Goal: Communication & Community: Answer question/provide support

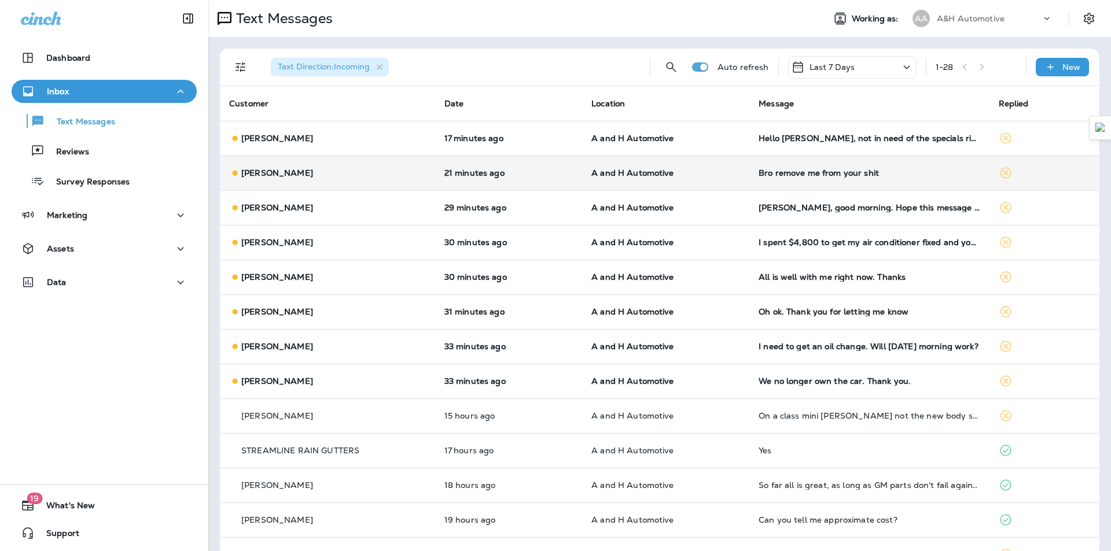
click at [788, 176] on div "Bro remove me from your shit" at bounding box center [868, 172] width 221 height 9
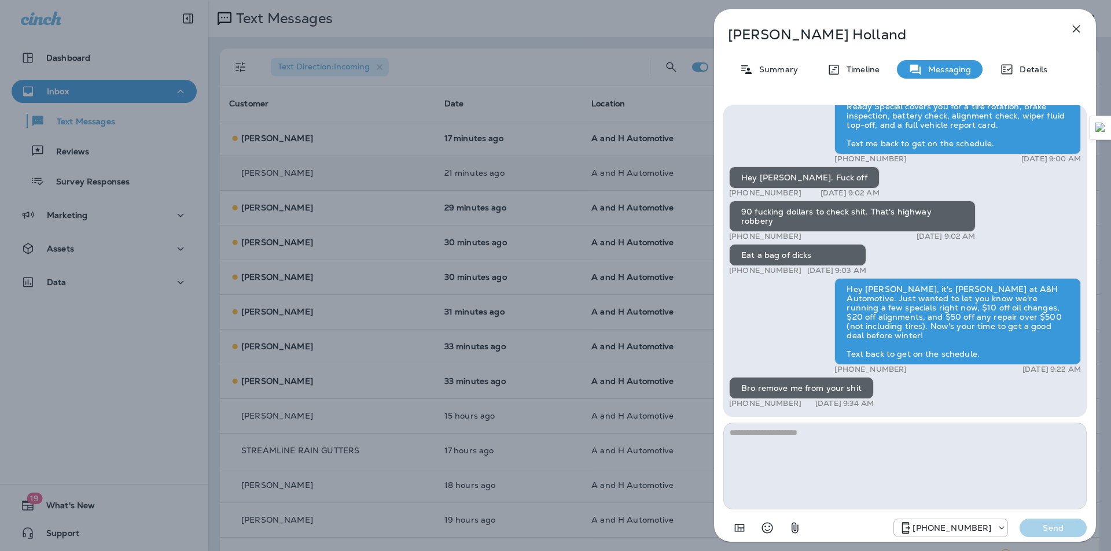
click at [807, 470] on textarea at bounding box center [904, 466] width 363 height 87
type textarea "**********"
click at [766, 530] on icon "Select an emoji" at bounding box center [767, 528] width 14 height 14
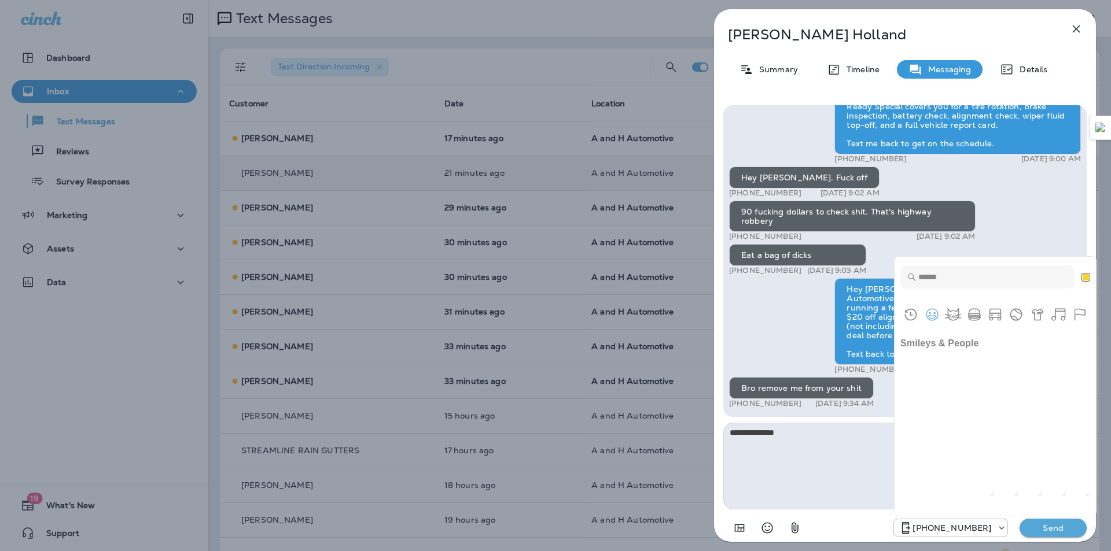
scroll to position [405, 0]
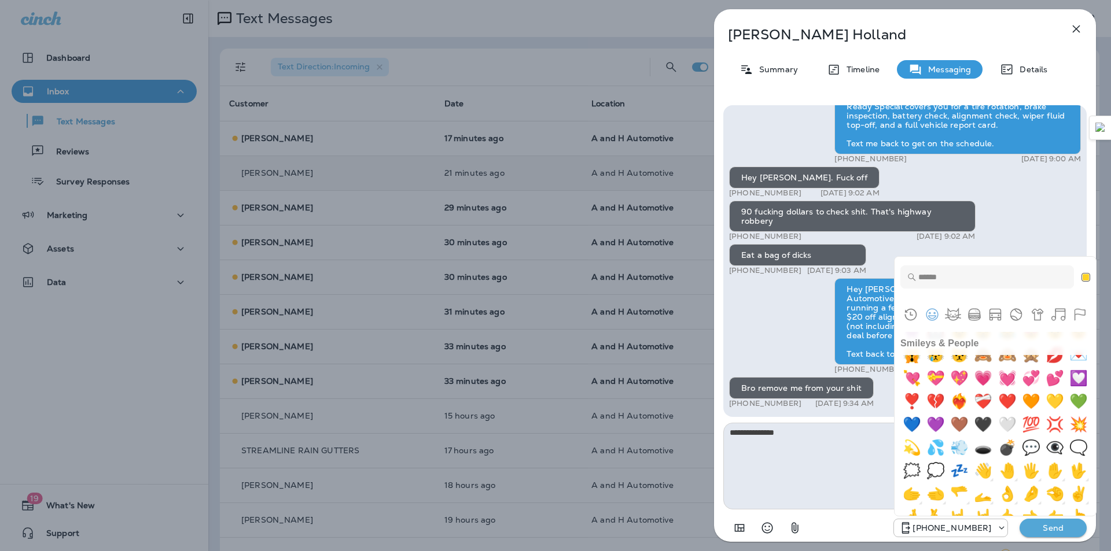
click at [1000, 284] on input "Type to search for an emoji" at bounding box center [987, 277] width 174 height 23
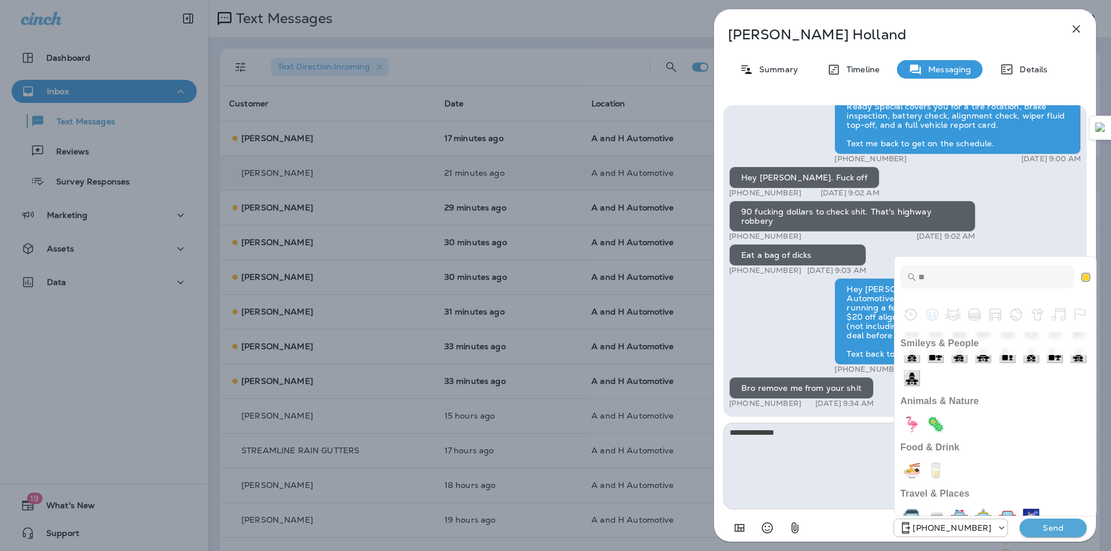
scroll to position [0, 0]
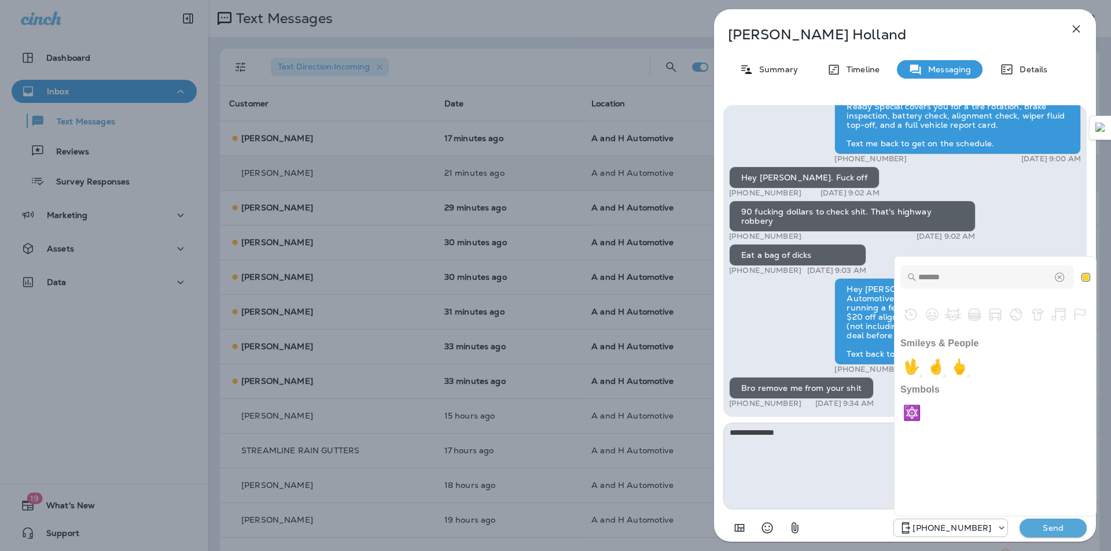
click at [1000, 284] on input "******" at bounding box center [987, 277] width 174 height 23
drag, startPoint x: 991, startPoint y: 284, endPoint x: 895, endPoint y: 281, distance: 95.5
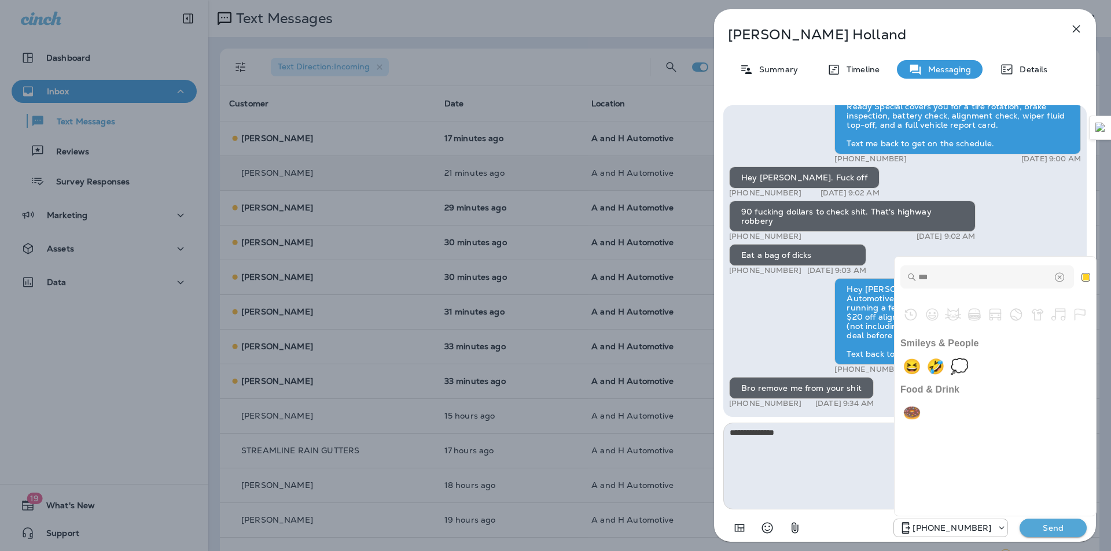
click at [895, 281] on div "*** 4 results found. Use up and down arrow keys to navigate." at bounding box center [994, 277] width 201 height 40
type input "****"
click at [1064, 278] on div "Clear" at bounding box center [1059, 277] width 12 height 12
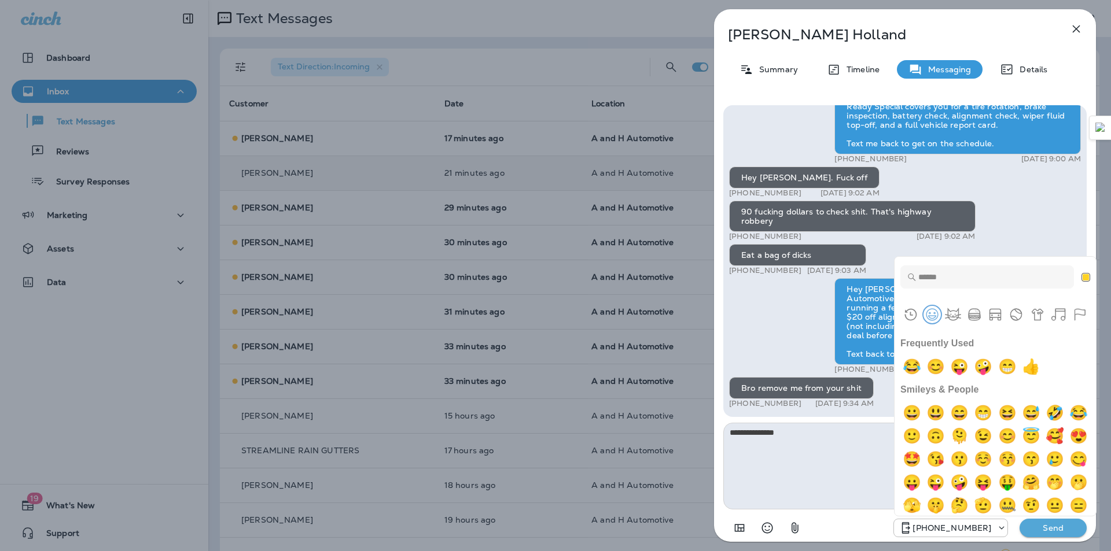
click at [934, 319] on button "Smileys & People" at bounding box center [931, 314] width 17 height 17
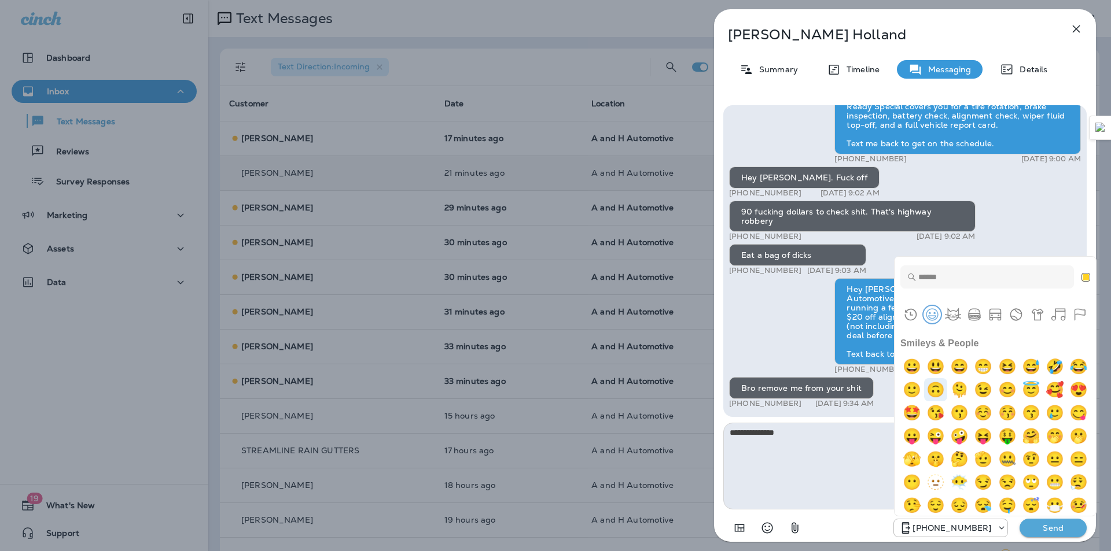
scroll to position [104, 0]
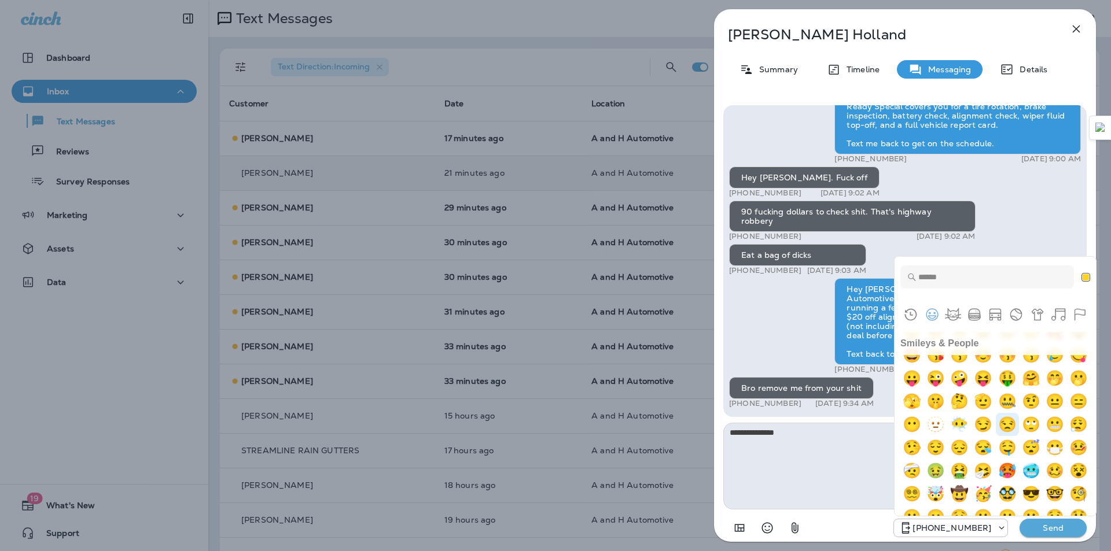
click at [995, 436] on img "unamused" at bounding box center [1006, 424] width 23 height 23
type textarea "**********"
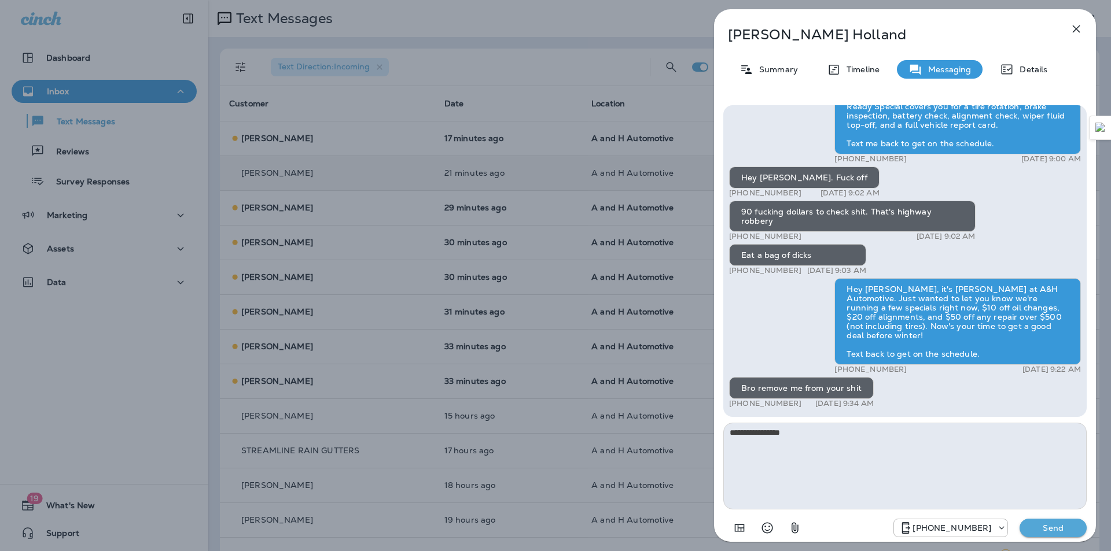
click at [1059, 526] on p "Send" at bounding box center [1052, 528] width 49 height 10
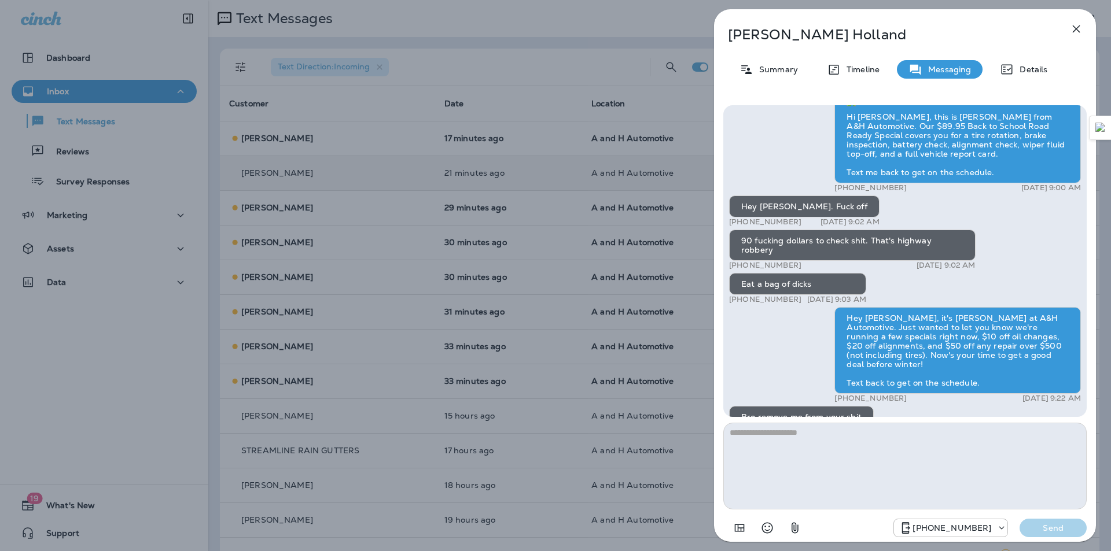
scroll to position [0, 0]
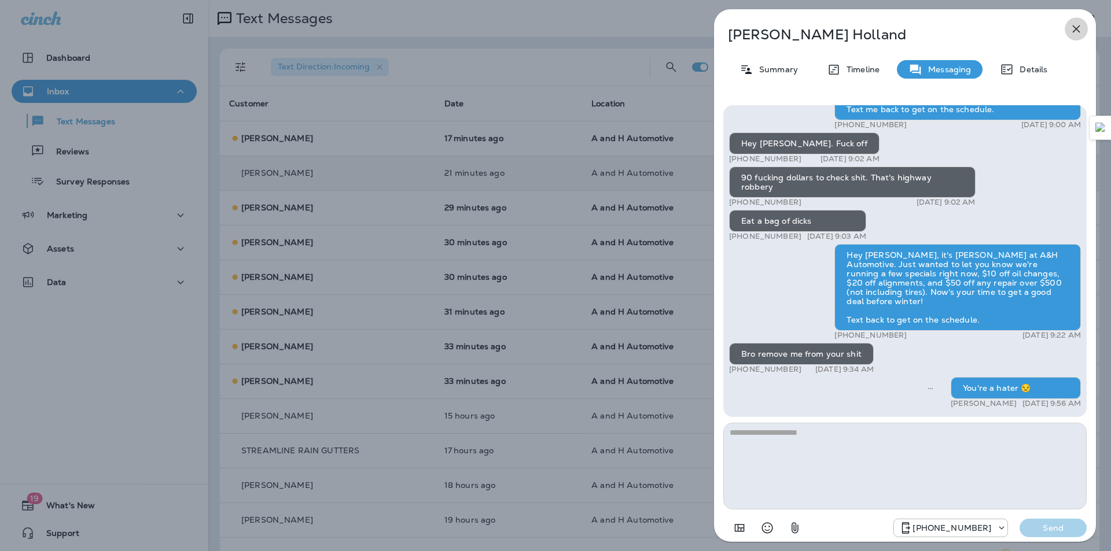
click at [1078, 30] on icon "button" at bounding box center [1076, 29] width 14 height 14
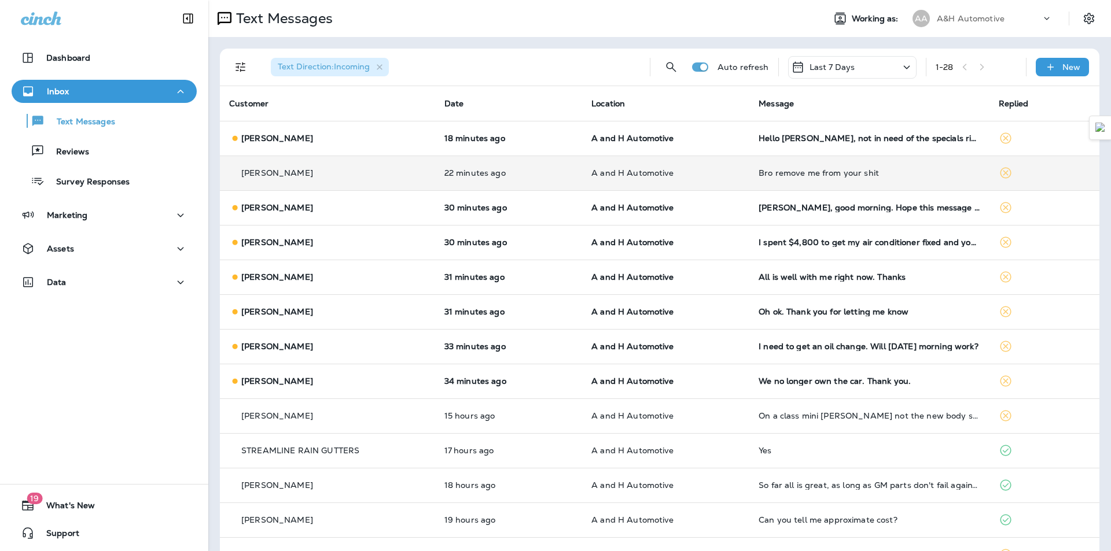
click at [773, 181] on td "Bro remove me from your shit" at bounding box center [868, 173] width 239 height 35
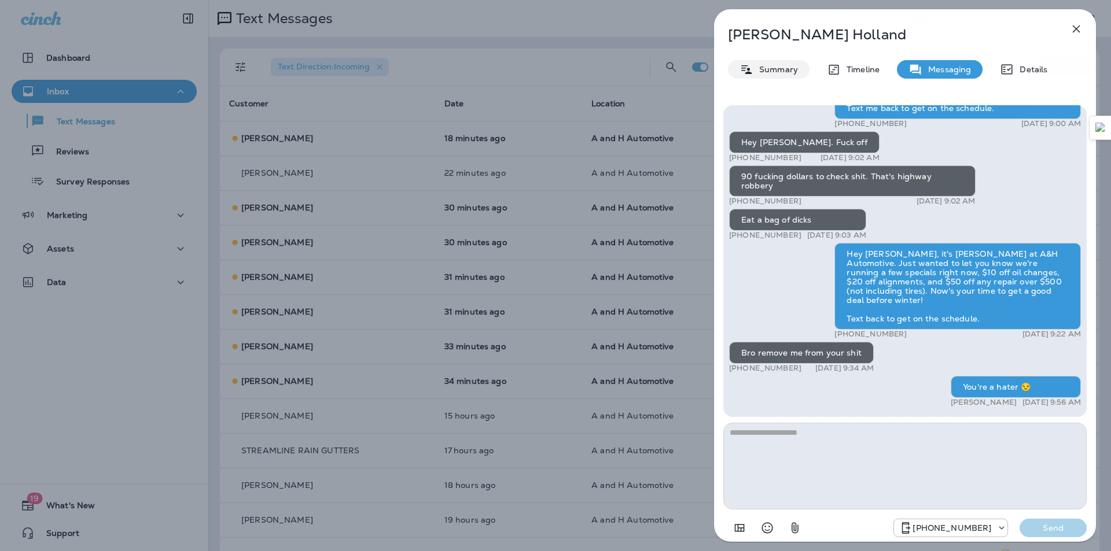
click at [765, 73] on p "Summary" at bounding box center [775, 69] width 45 height 9
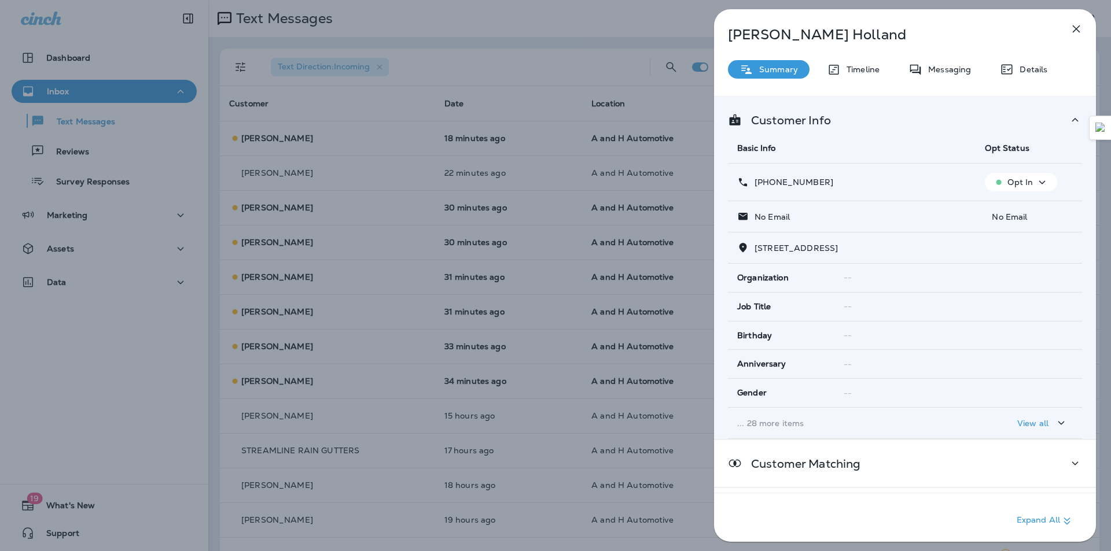
click at [1071, 21] on button "button" at bounding box center [1075, 28] width 23 height 23
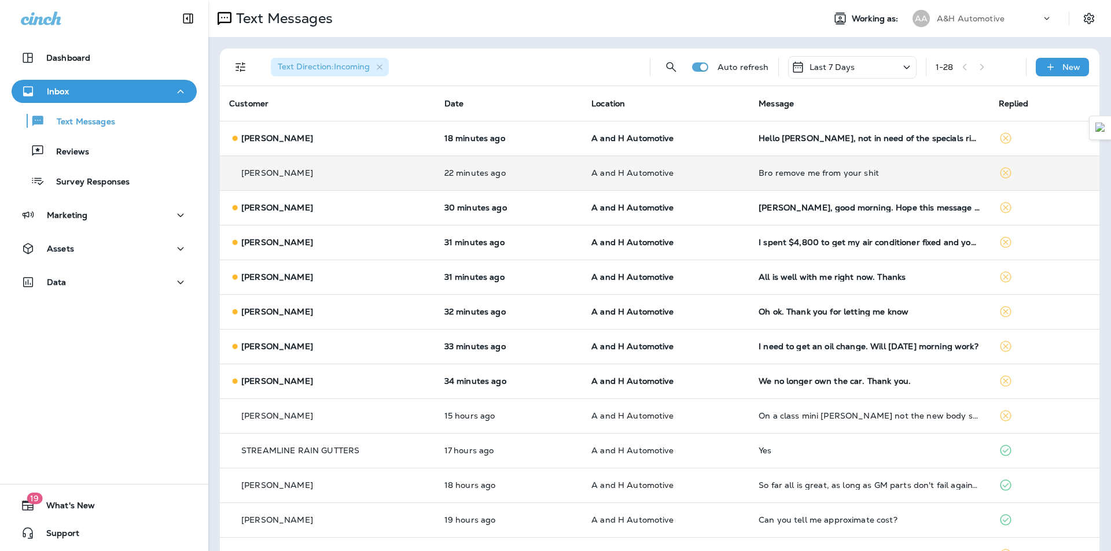
click at [721, 163] on td "A and H Automotive" at bounding box center [665, 173] width 167 height 35
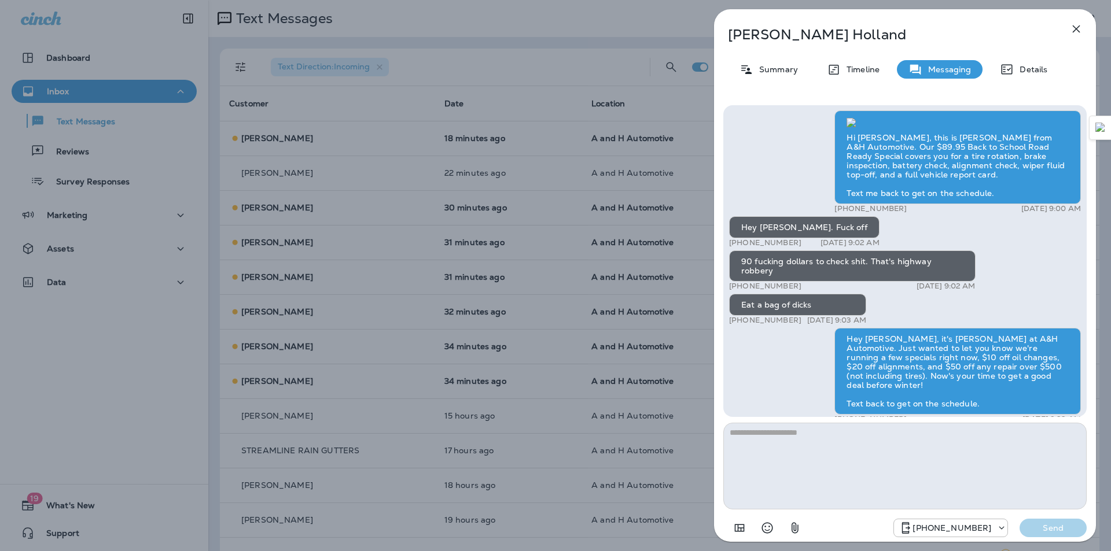
scroll to position [-275, 0]
click at [1075, 25] on icon "button" at bounding box center [1076, 29] width 14 height 14
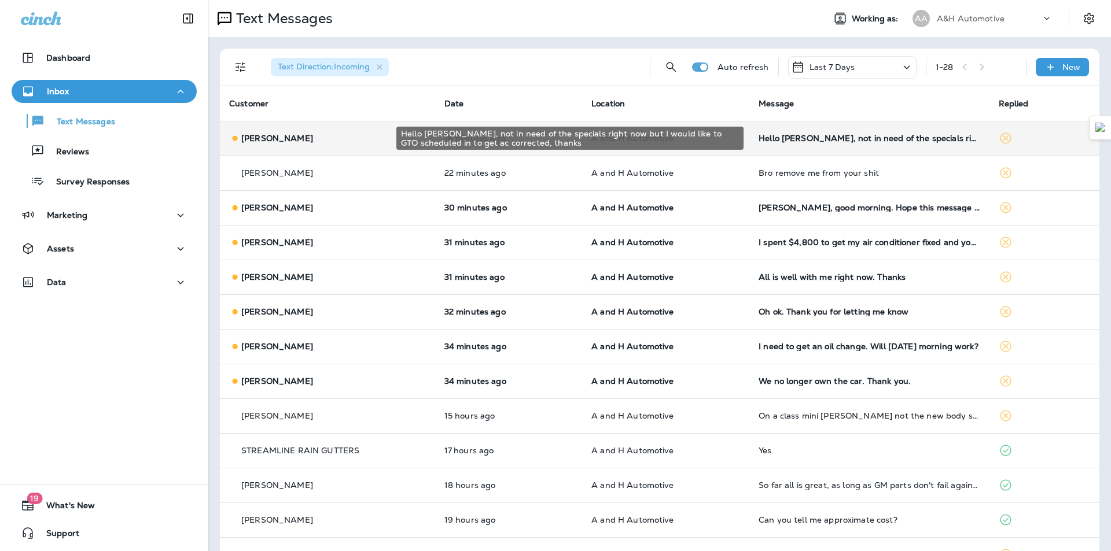
click at [804, 142] on div "Hello [PERSON_NAME], not in need of the specials right now but I would like to …" at bounding box center [868, 138] width 221 height 9
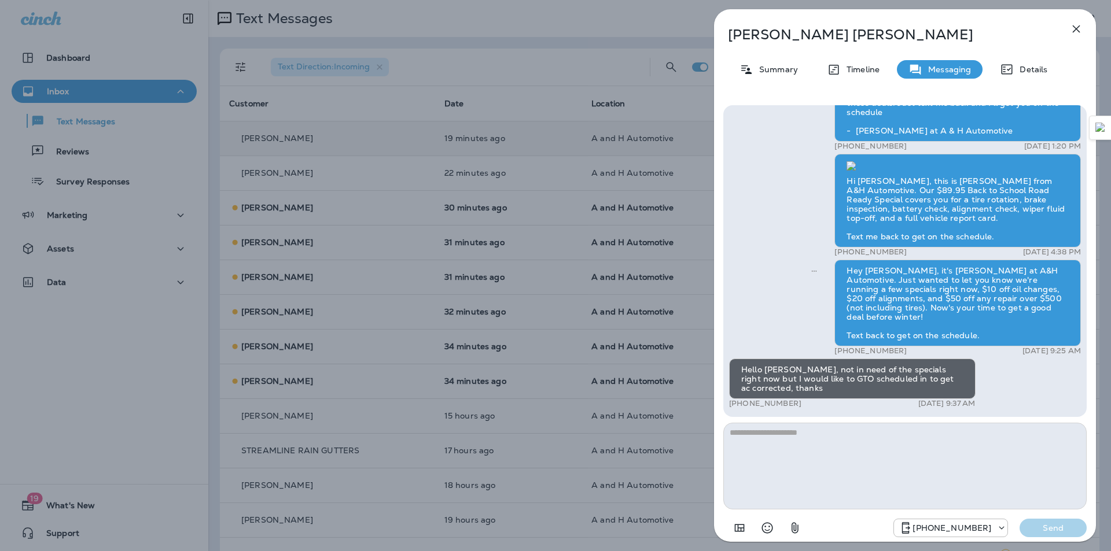
click at [796, 476] on textarea at bounding box center [904, 466] width 363 height 87
type textarea "*"
type textarea "**********"
click at [1043, 531] on p "Send" at bounding box center [1052, 528] width 49 height 10
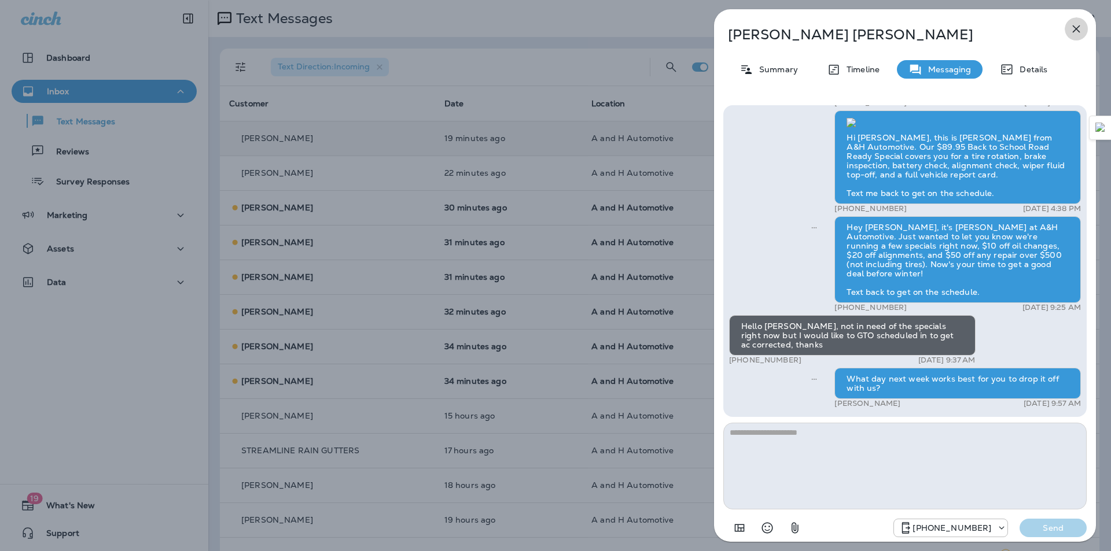
click at [1078, 28] on icon "button" at bounding box center [1076, 29] width 14 height 14
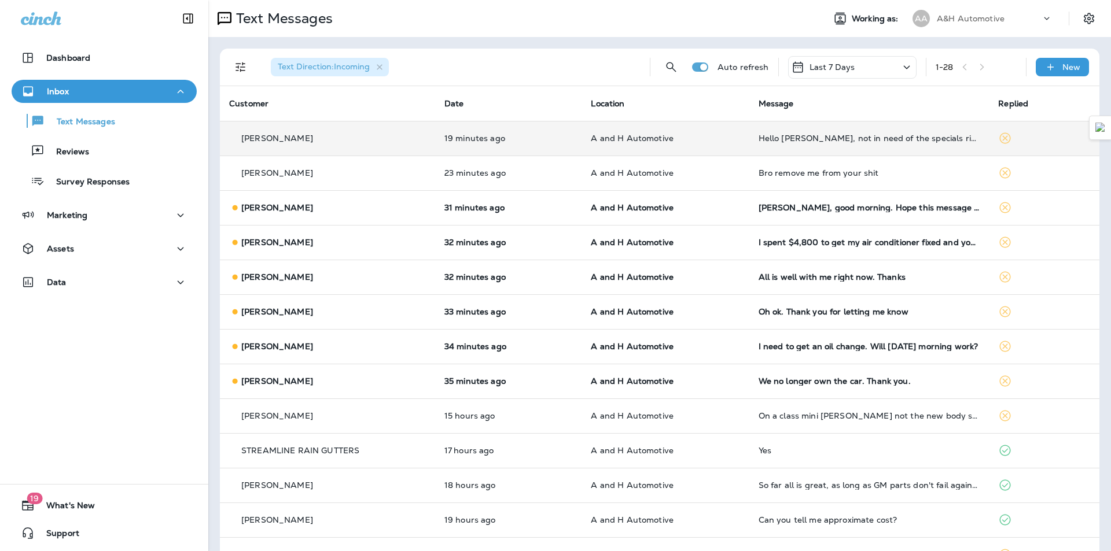
click at [740, 24] on div "Text Messages" at bounding box center [511, 18] width 606 height 23
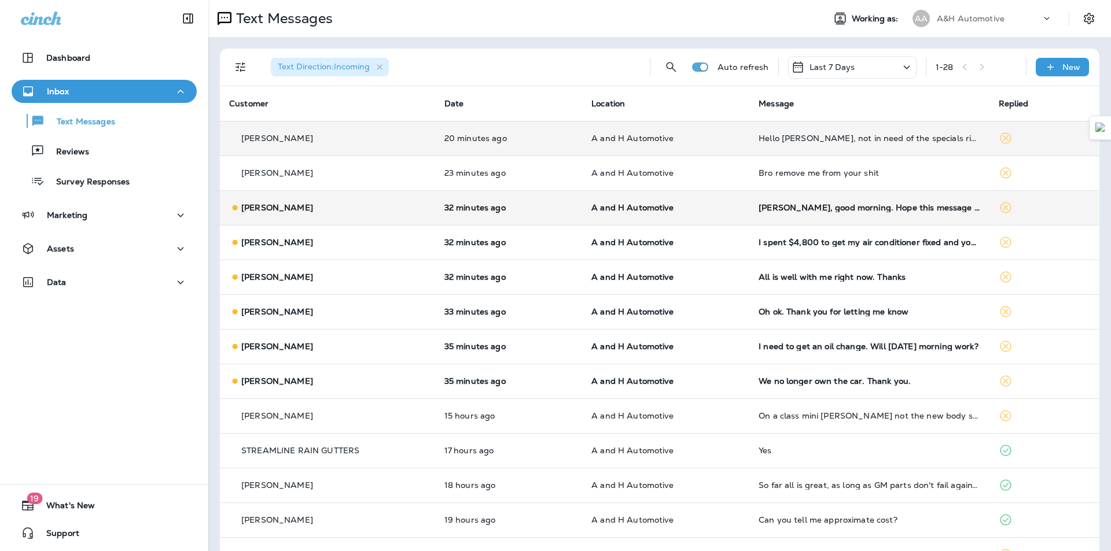
click at [787, 200] on td "[PERSON_NAME], good morning. Hope this message finds you ans everyone well. I w…" at bounding box center [868, 207] width 239 height 35
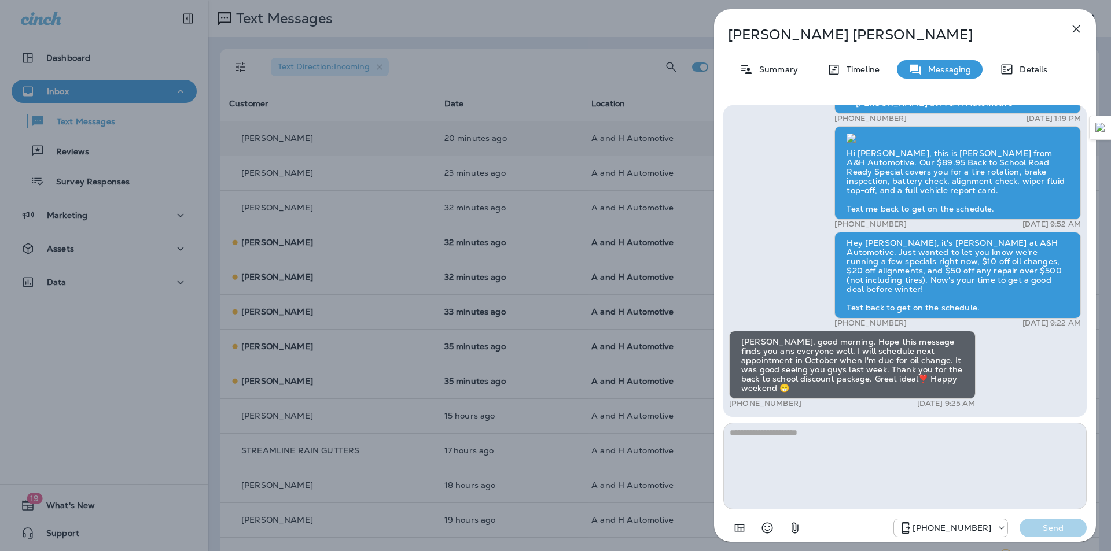
click at [848, 456] on textarea at bounding box center [904, 466] width 363 height 87
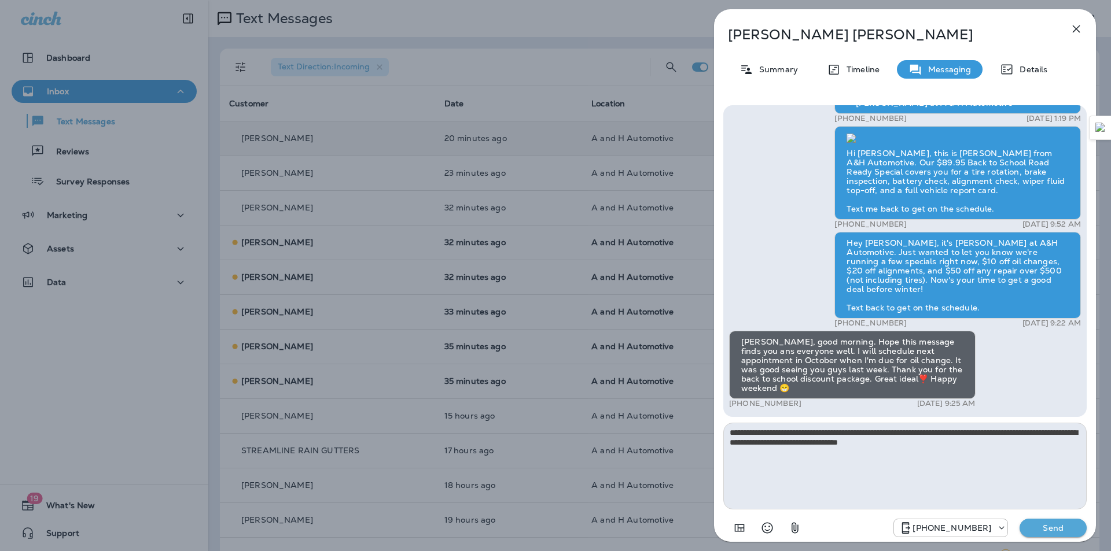
type textarea "**********"
click at [1049, 526] on p "Send" at bounding box center [1052, 528] width 49 height 10
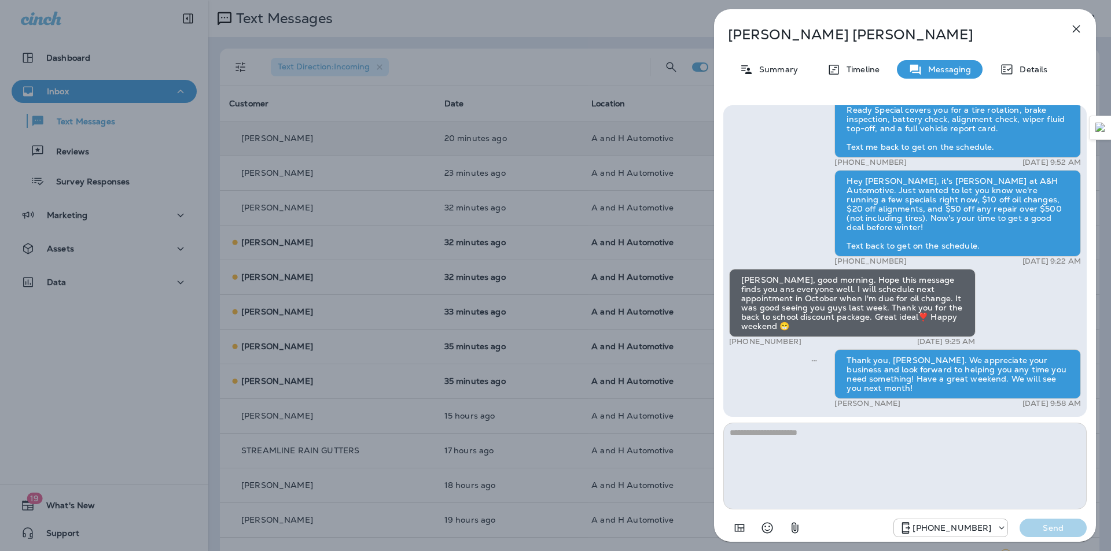
click at [1073, 27] on icon "button" at bounding box center [1076, 29] width 14 height 14
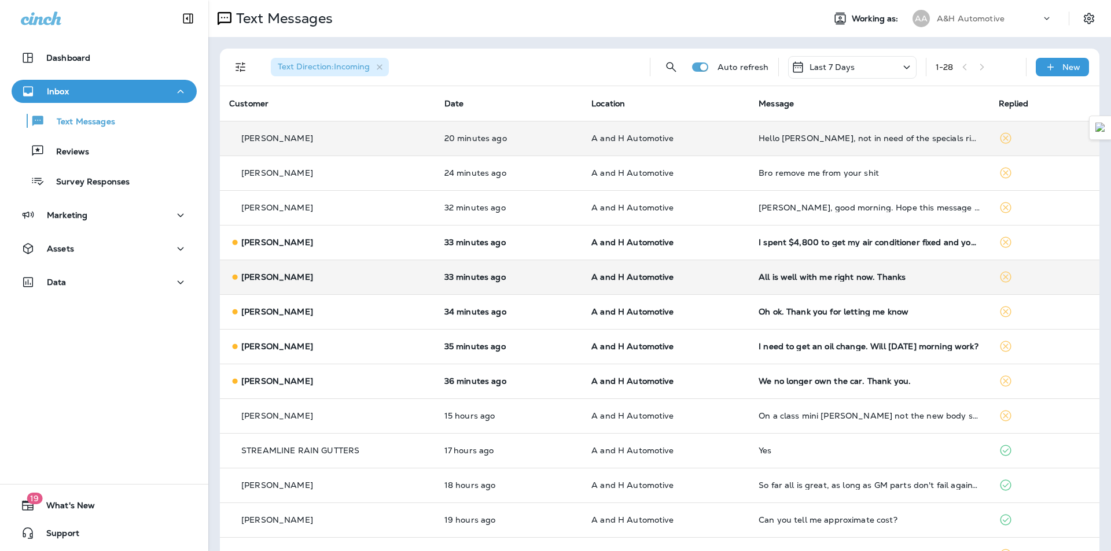
click at [852, 282] on td "All is well with me right now. Thanks" at bounding box center [868, 277] width 239 height 35
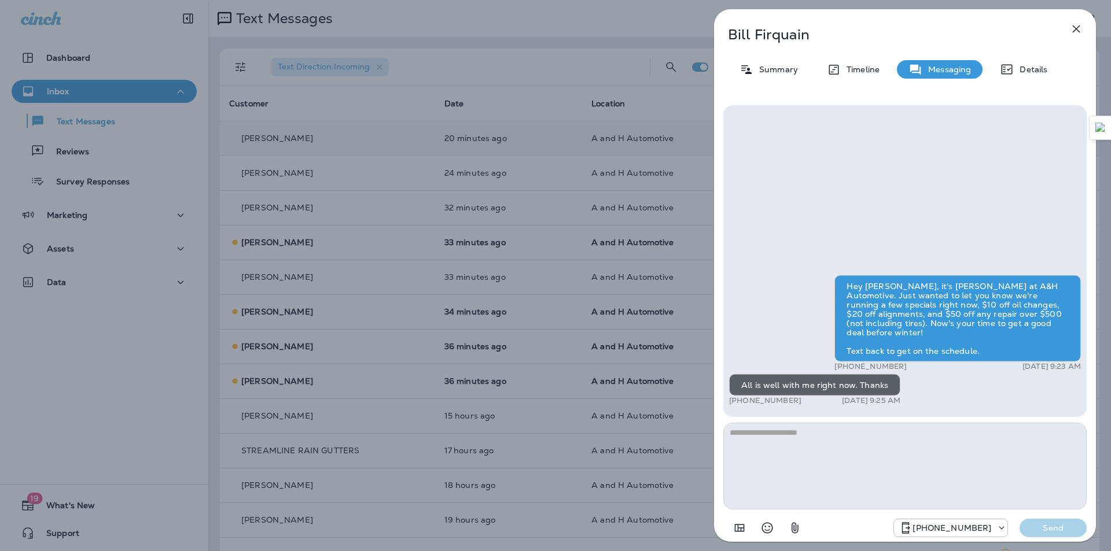
click at [841, 481] on textarea at bounding box center [904, 466] width 363 height 87
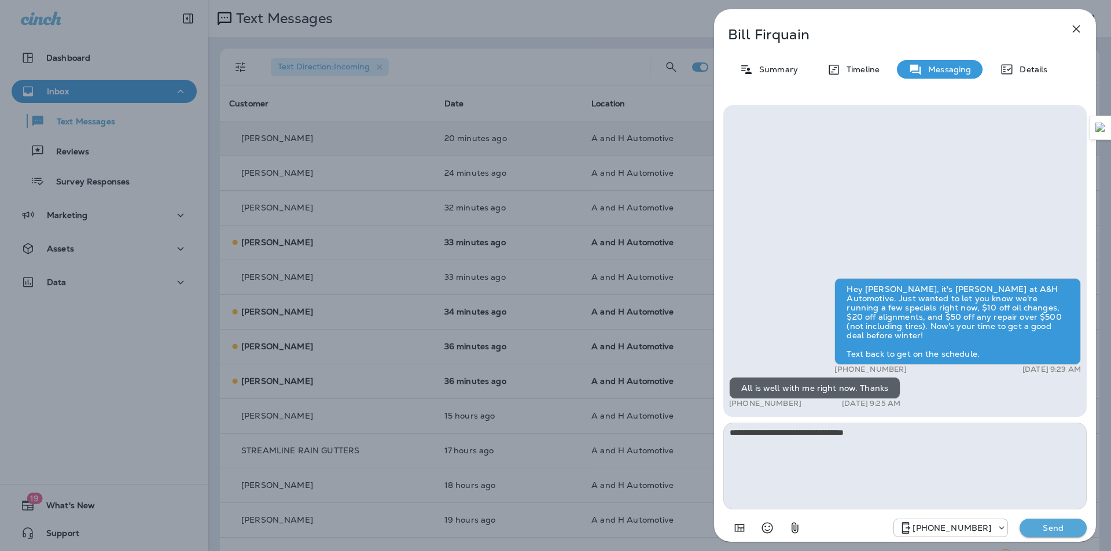
type textarea "**********"
click at [1062, 531] on p "Send" at bounding box center [1052, 528] width 49 height 10
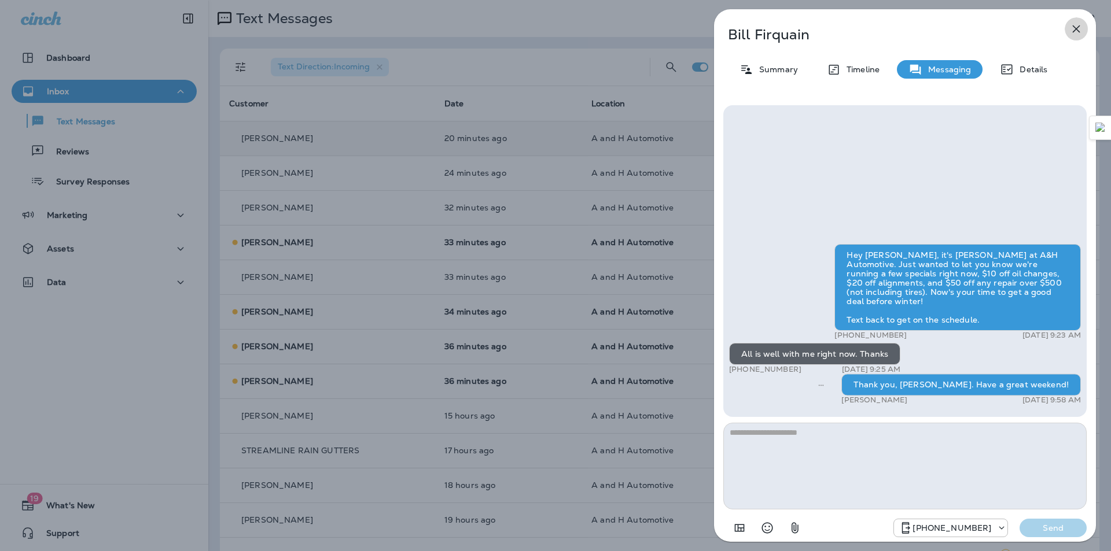
click at [1080, 28] on icon "button" at bounding box center [1076, 29] width 14 height 14
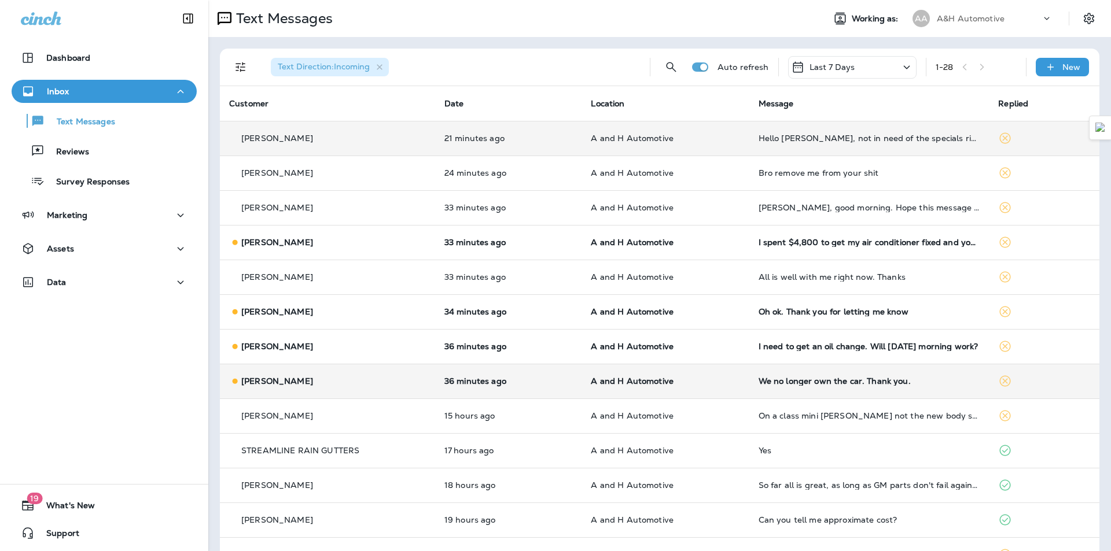
click at [754, 369] on td "We no longer own the car. Thank you." at bounding box center [869, 381] width 240 height 35
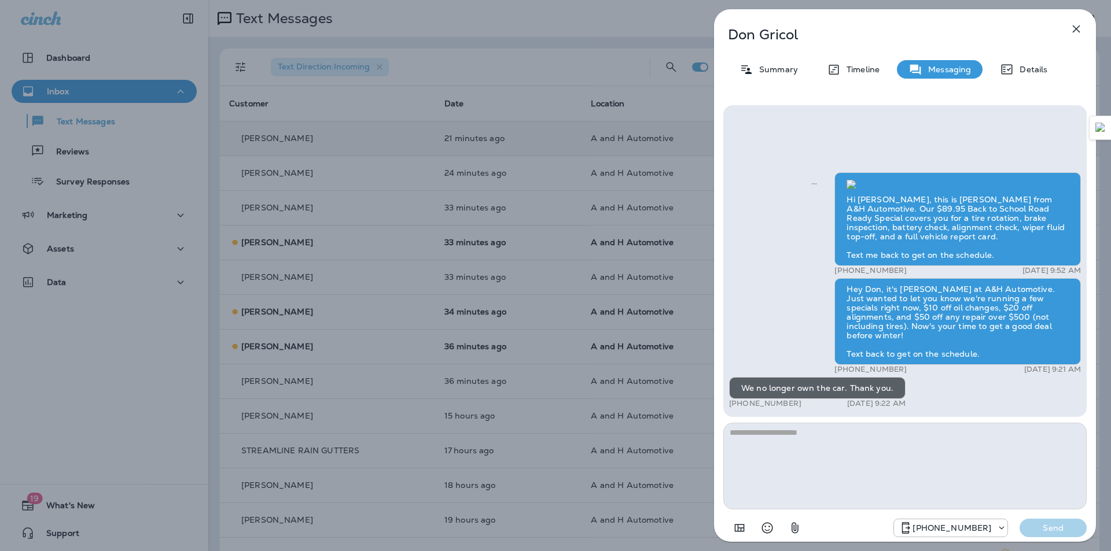
click at [835, 463] on textarea at bounding box center [904, 466] width 363 height 87
type textarea "**********"
click at [1079, 526] on button "Send" at bounding box center [1052, 528] width 67 height 19
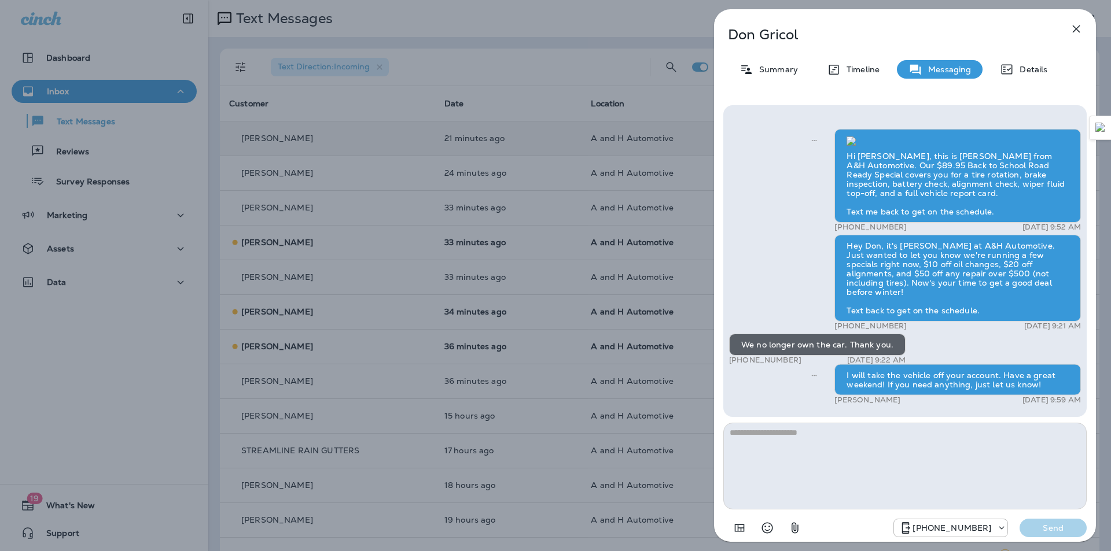
click at [773, 33] on p "[PERSON_NAME]" at bounding box center [886, 35] width 316 height 16
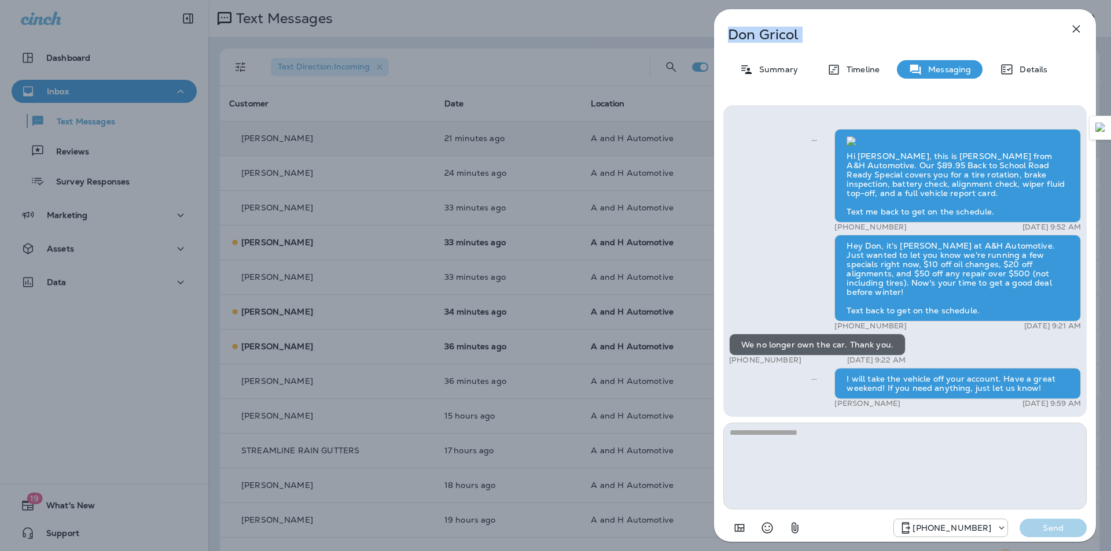
click at [773, 33] on p "[PERSON_NAME]" at bounding box center [886, 35] width 316 height 16
copy div "[PERSON_NAME]"
click at [1074, 33] on icon "button" at bounding box center [1076, 29] width 14 height 14
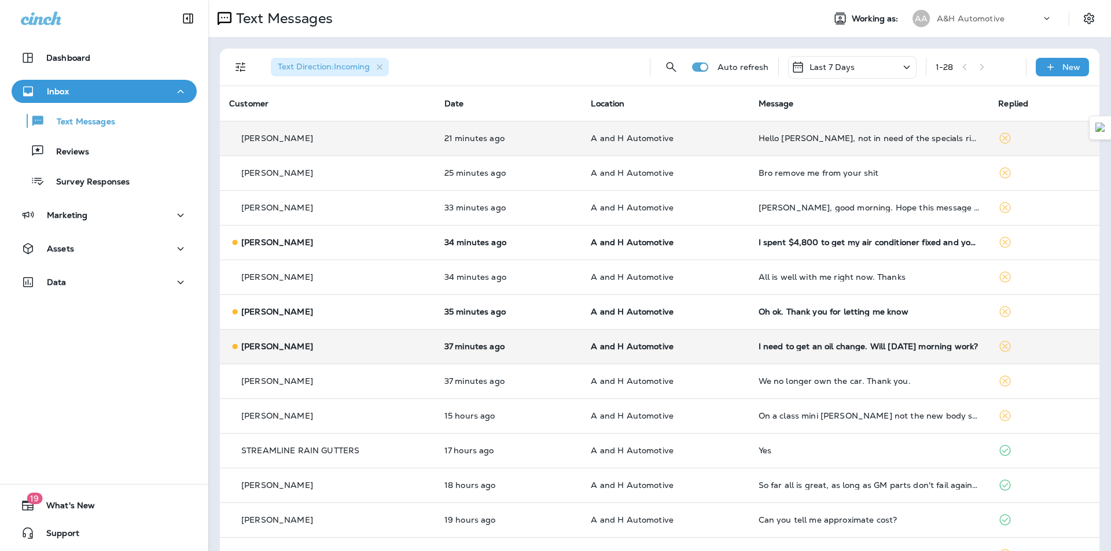
click at [806, 346] on div "I need to get an oil change. Will [DATE] morning work?" at bounding box center [869, 346] width 222 height 9
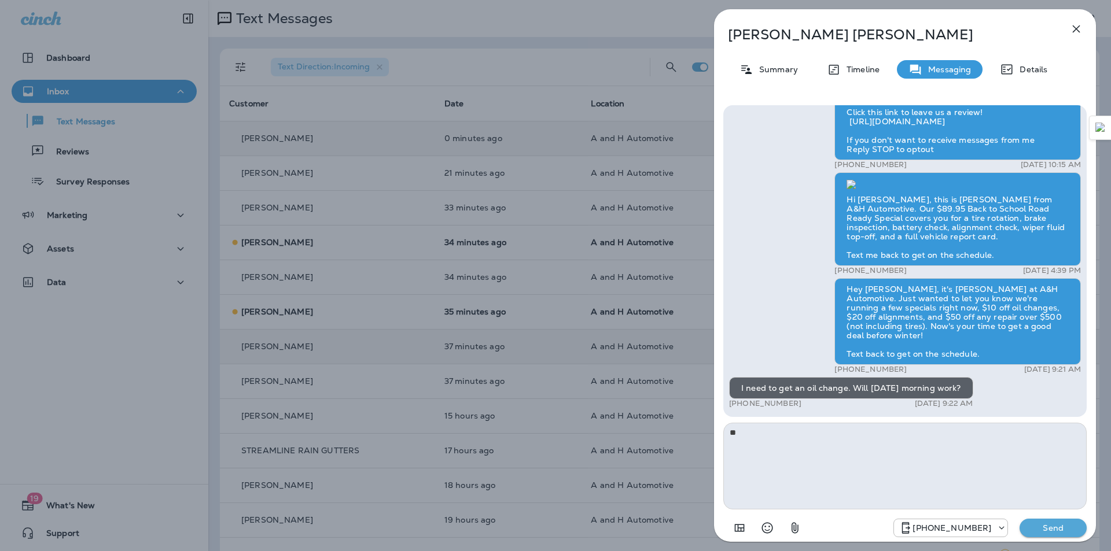
type textarea "*"
type textarea "**********"
click at [1033, 531] on p "Send" at bounding box center [1052, 528] width 49 height 10
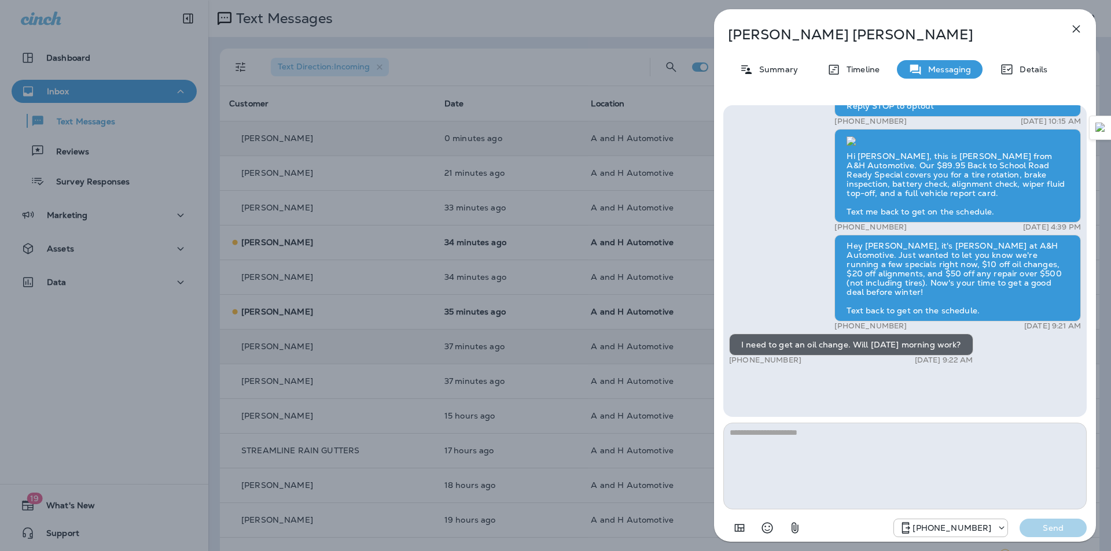
click at [788, 33] on p "[PERSON_NAME]" at bounding box center [886, 35] width 316 height 16
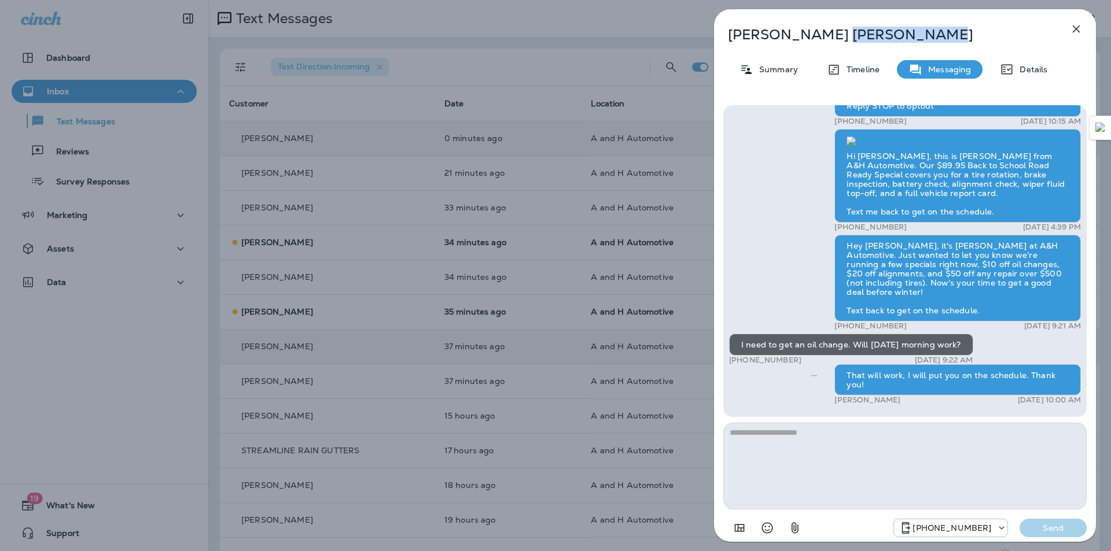
click at [788, 33] on p "[PERSON_NAME]" at bounding box center [886, 35] width 316 height 16
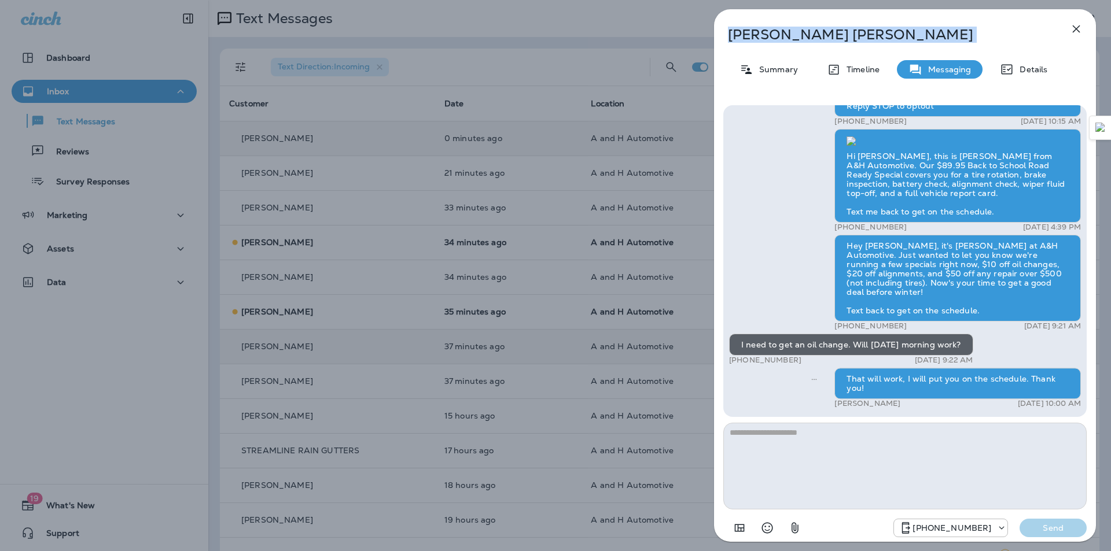
click at [788, 33] on p "[PERSON_NAME]" at bounding box center [886, 35] width 316 height 16
copy div "[PERSON_NAME]"
click at [1080, 26] on icon "button" at bounding box center [1076, 29] width 14 height 14
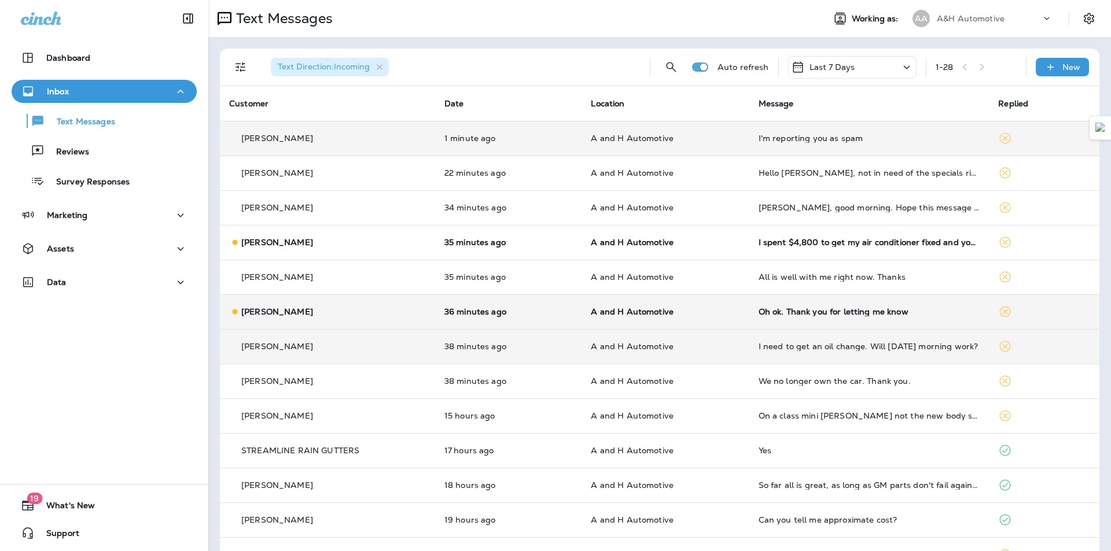
click at [763, 313] on div "Oh ok. Thank you for letting me know" at bounding box center [869, 311] width 222 height 9
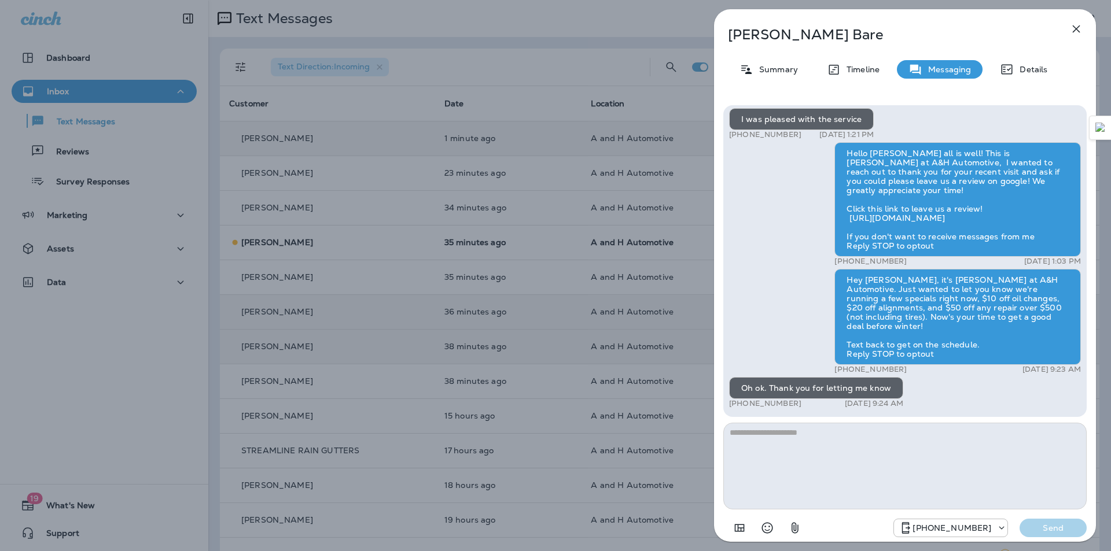
click at [1079, 24] on icon "button" at bounding box center [1076, 29] width 14 height 14
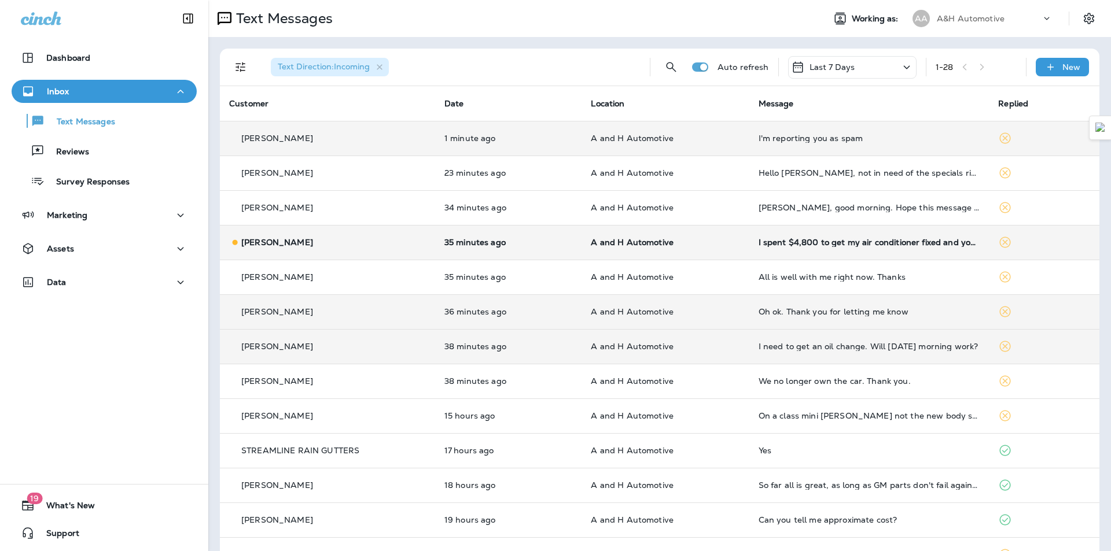
click at [794, 249] on td "I spent $4,800 to get my air conditioner fixed and you guys didn't do it right …" at bounding box center [869, 242] width 240 height 35
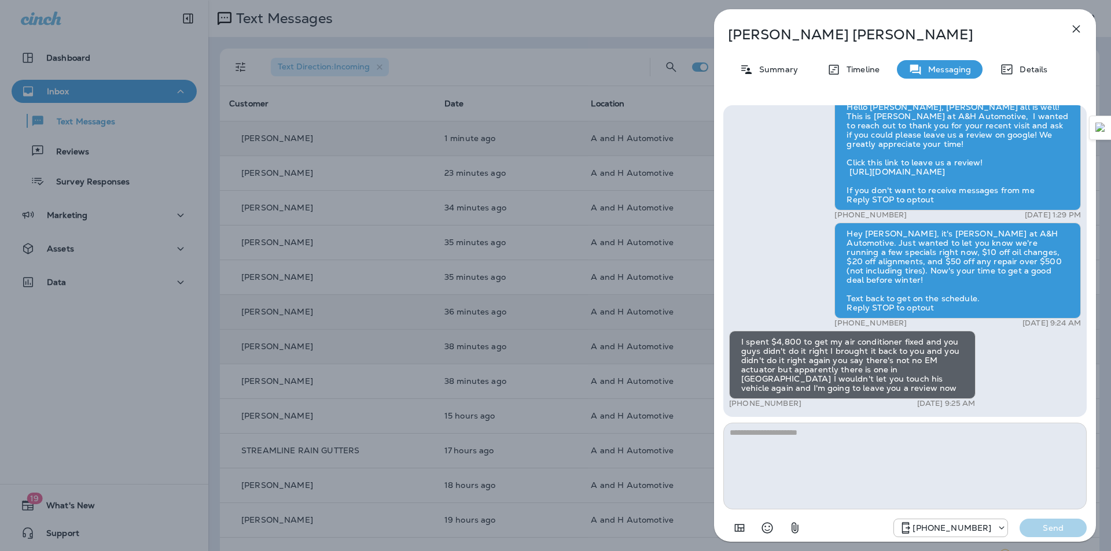
click at [778, 42] on p "[PERSON_NAME]" at bounding box center [886, 35] width 316 height 16
copy div "[PERSON_NAME]"
click at [956, 43] on div "[PERSON_NAME] Summary Timeline Messaging Details Hello [PERSON_NAME], This is a…" at bounding box center [905, 279] width 382 height 540
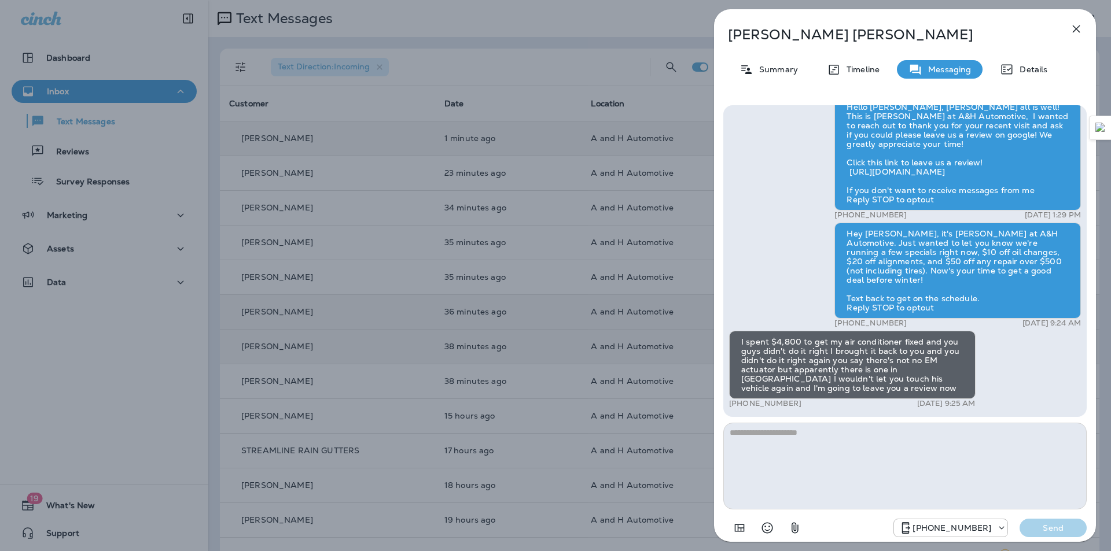
click at [778, 93] on div "[PERSON_NAME] Summary Timeline Messaging Details Hello [PERSON_NAME], This is a…" at bounding box center [905, 279] width 382 height 540
drag, startPoint x: 990, startPoint y: 360, endPoint x: 1008, endPoint y: 325, distance: 39.3
click at [990, 360] on div "Hello [PERSON_NAME], This is at A&H Automotive with a friendly reminder for you…" at bounding box center [905, 129] width 352 height 566
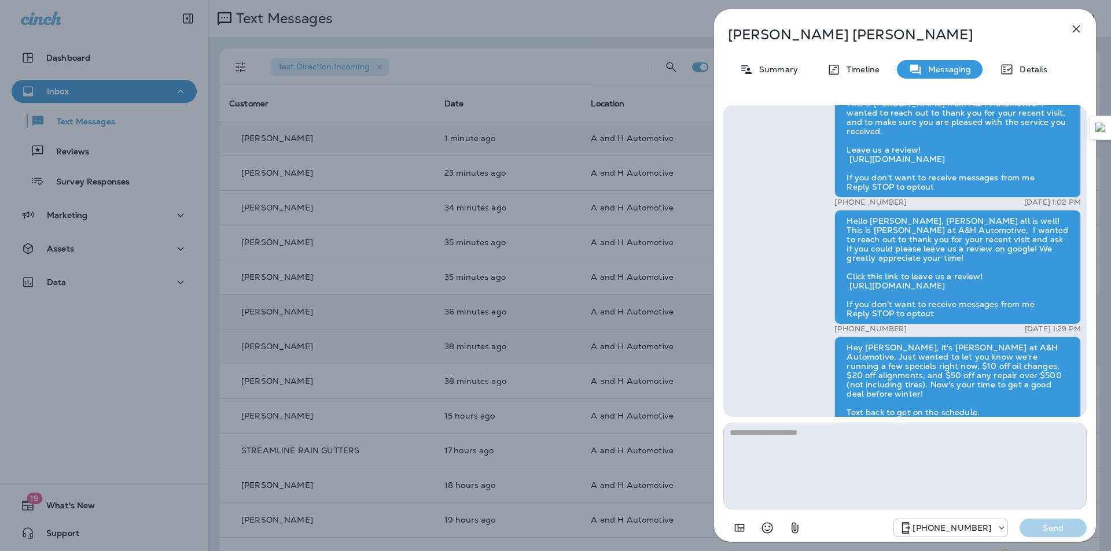
scroll to position [-247, 0]
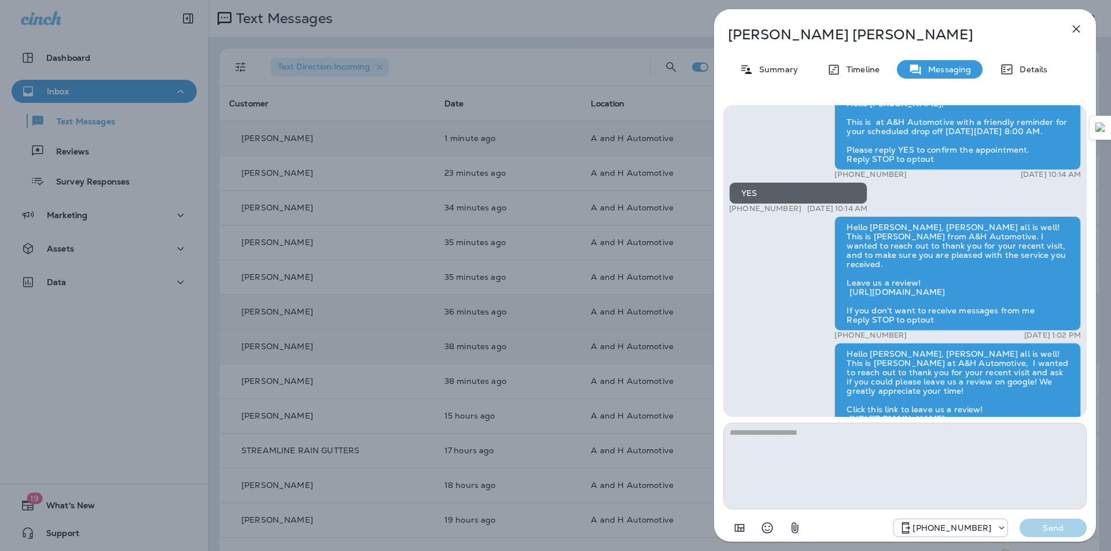
click at [1072, 31] on icon "button" at bounding box center [1076, 29] width 14 height 14
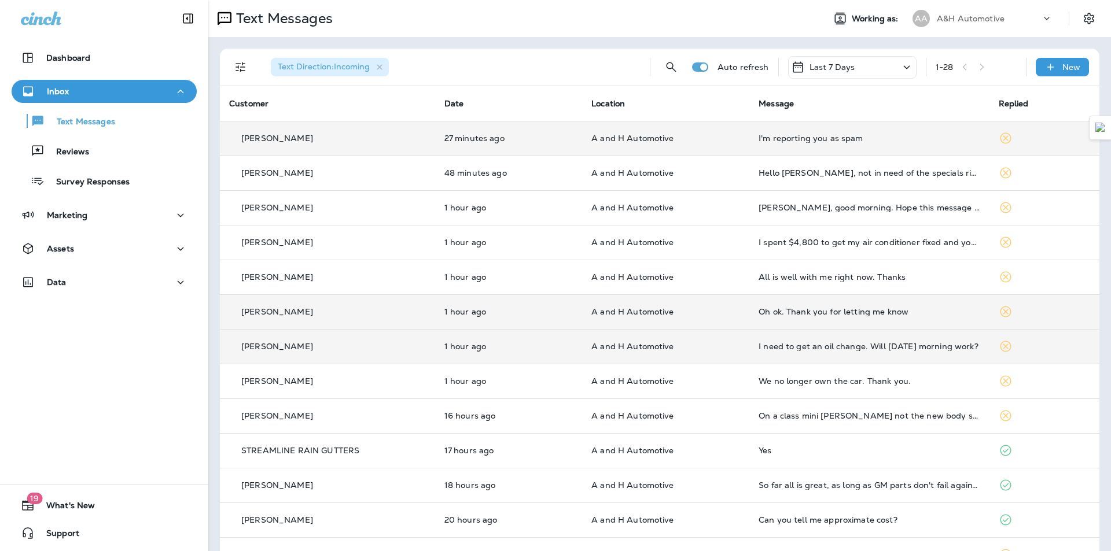
click at [843, 144] on td "I'm reporting you as spam" at bounding box center [868, 138] width 239 height 35
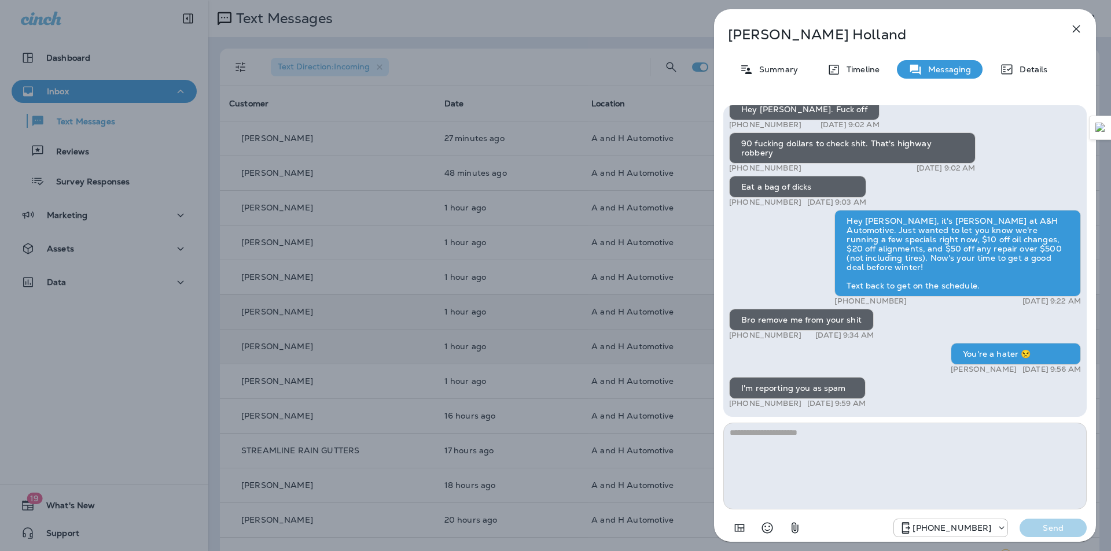
click at [793, 454] on textarea at bounding box center [904, 466] width 363 height 87
click at [783, 72] on p "Summary" at bounding box center [775, 69] width 45 height 9
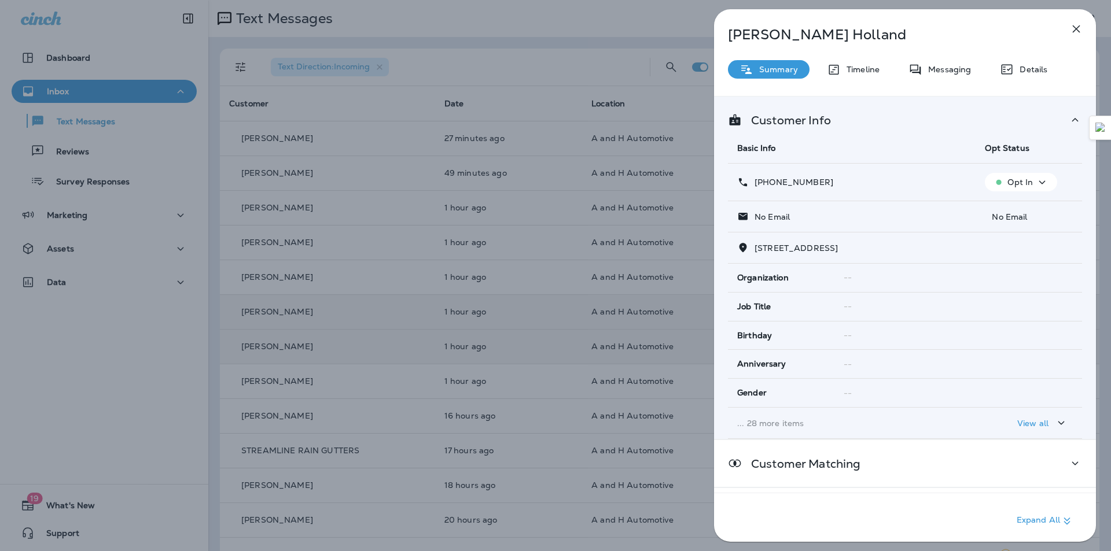
click at [1009, 179] on p "Opt In" at bounding box center [1019, 182] width 25 height 9
click at [1011, 203] on button "Opt out" at bounding box center [1017, 210] width 83 height 28
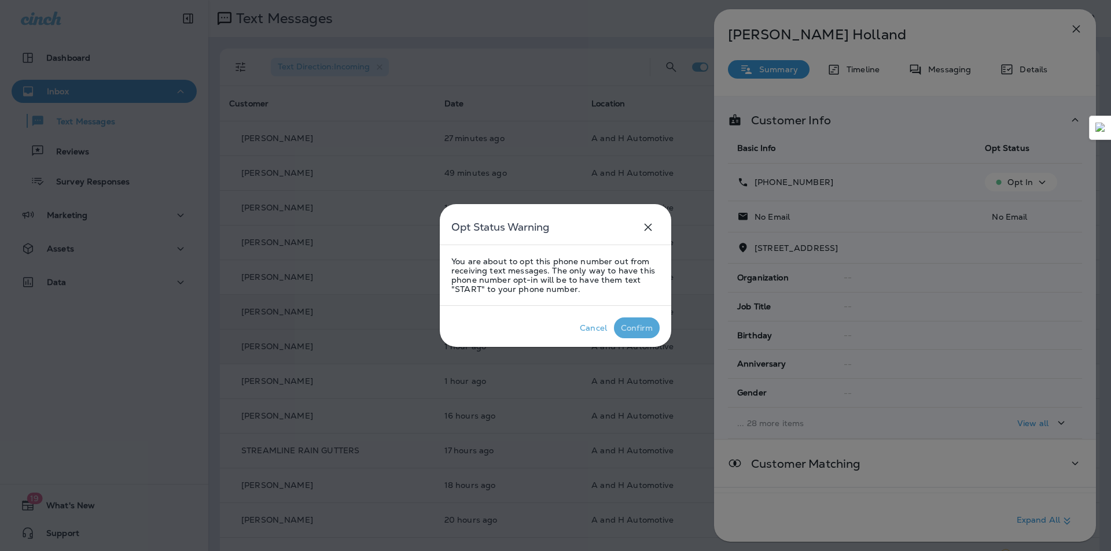
click at [647, 323] on div "Confirm" at bounding box center [637, 327] width 32 height 9
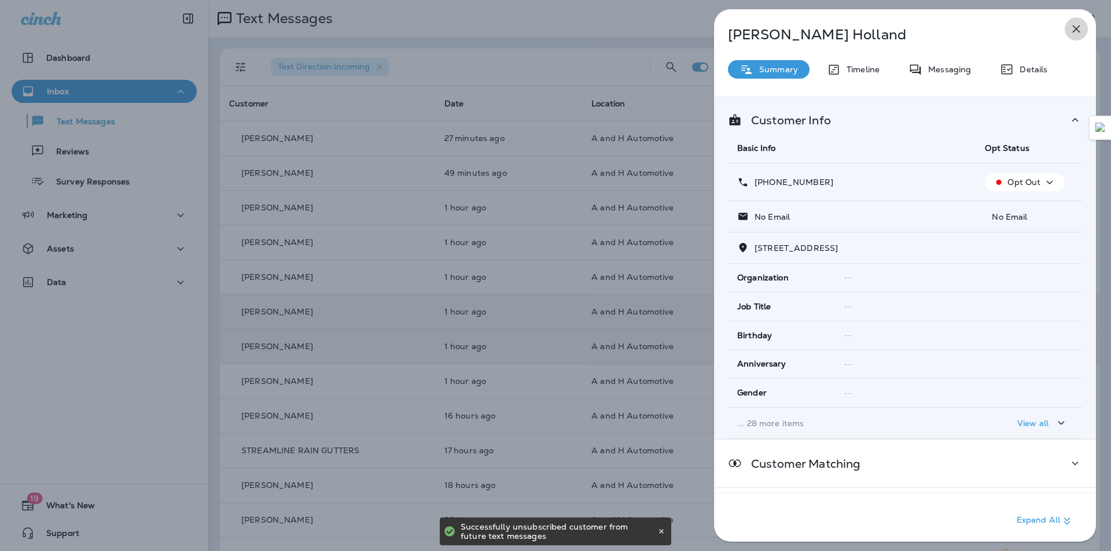
click at [1080, 28] on icon "button" at bounding box center [1076, 29] width 14 height 14
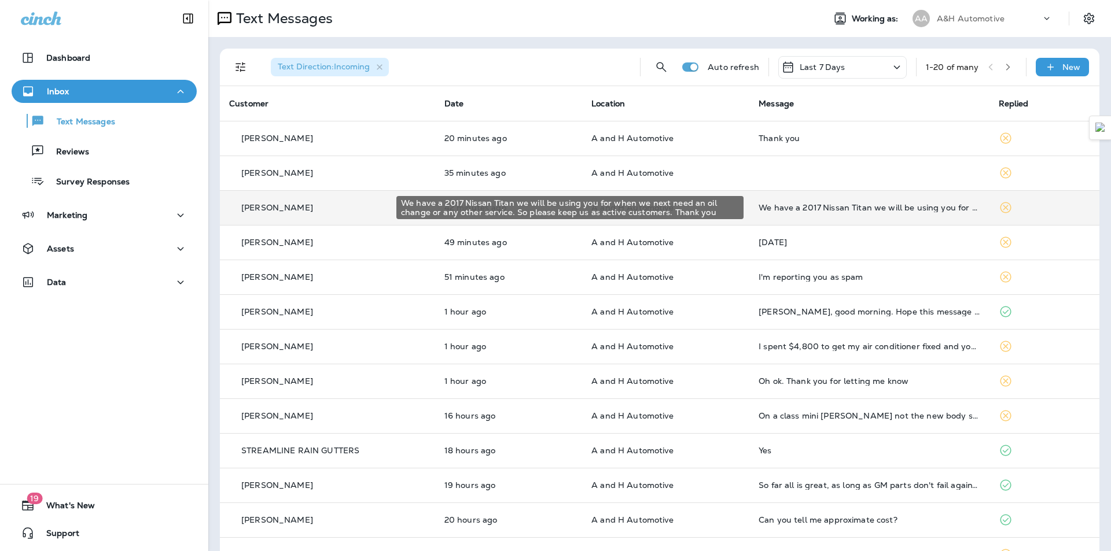
click at [814, 208] on div "We have a 2017 Nissan Titan we will be using you for when we next need an oil c…" at bounding box center [868, 207] width 221 height 9
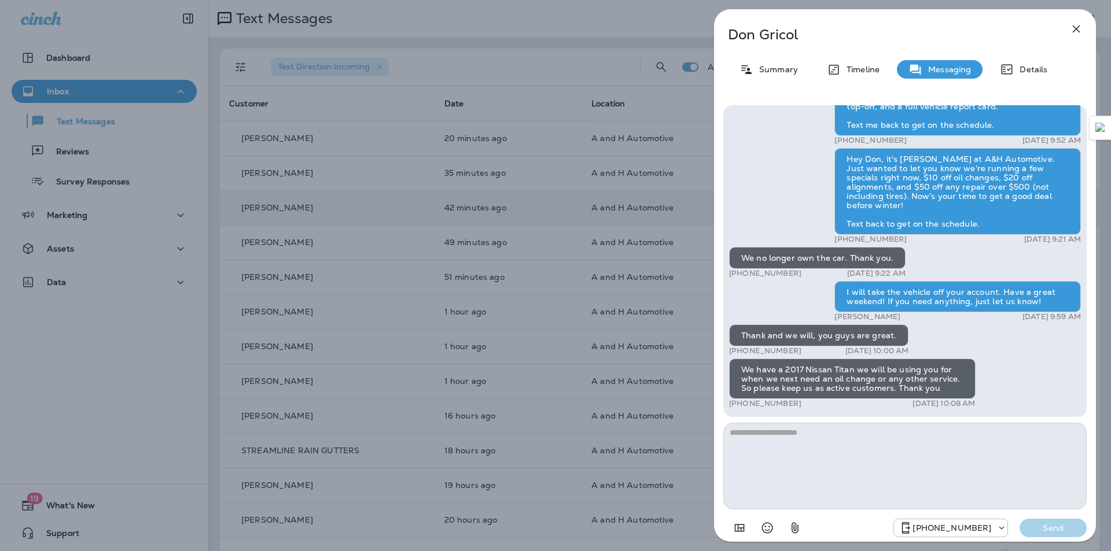
click at [809, 437] on textarea at bounding box center [904, 466] width 363 height 87
type textarea "**********"
click at [1048, 526] on p "Send" at bounding box center [1052, 528] width 49 height 10
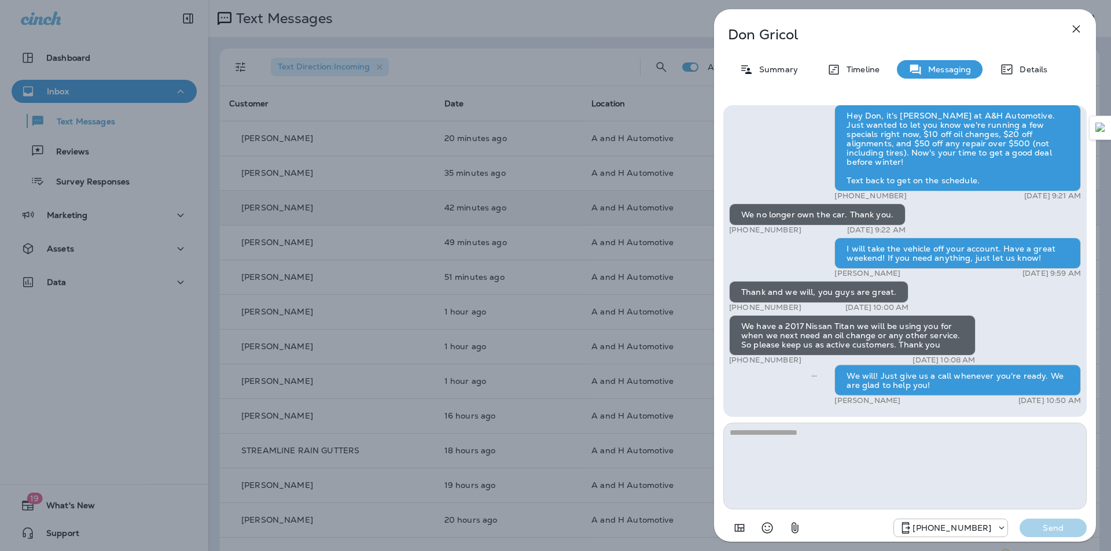
click at [1074, 33] on icon "button" at bounding box center [1076, 29] width 14 height 14
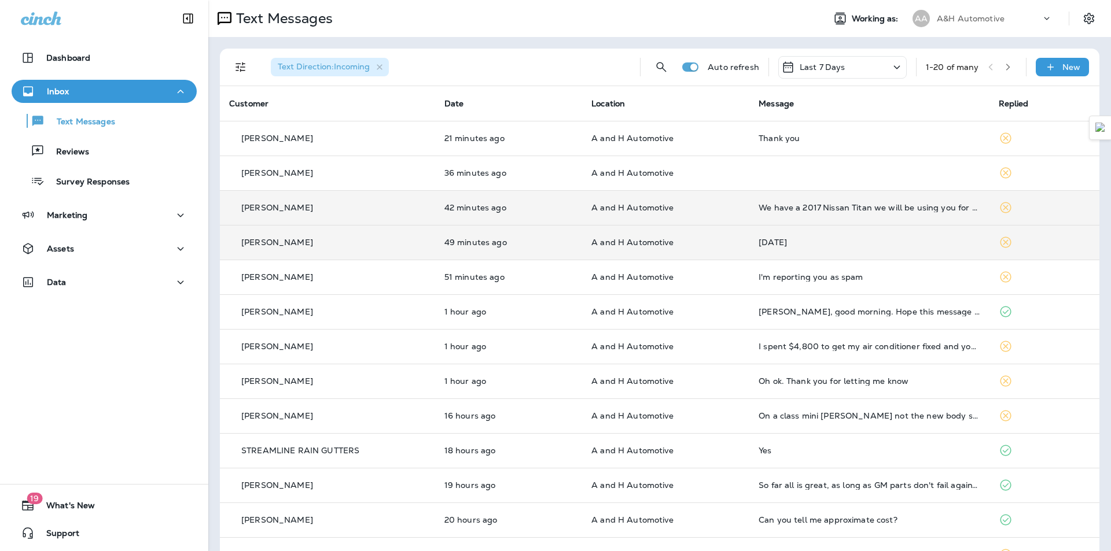
click at [792, 244] on div "Wednesday" at bounding box center [868, 242] width 221 height 9
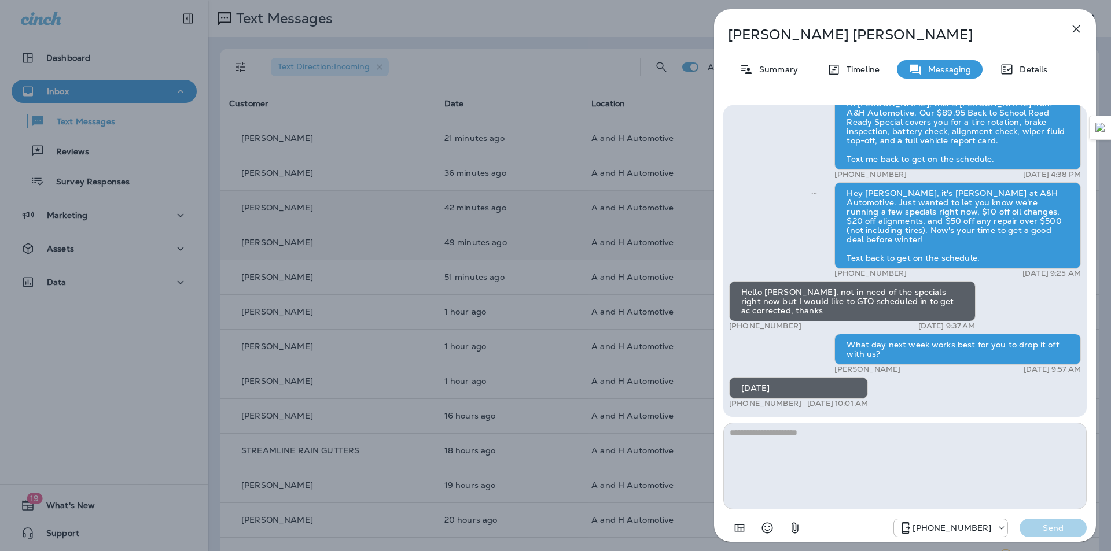
click at [798, 449] on textarea at bounding box center [904, 466] width 363 height 87
click at [748, 25] on div "Mike Zachery Summary Timeline Messaging Details Hey Mike this is James from A &…" at bounding box center [905, 279] width 382 height 540
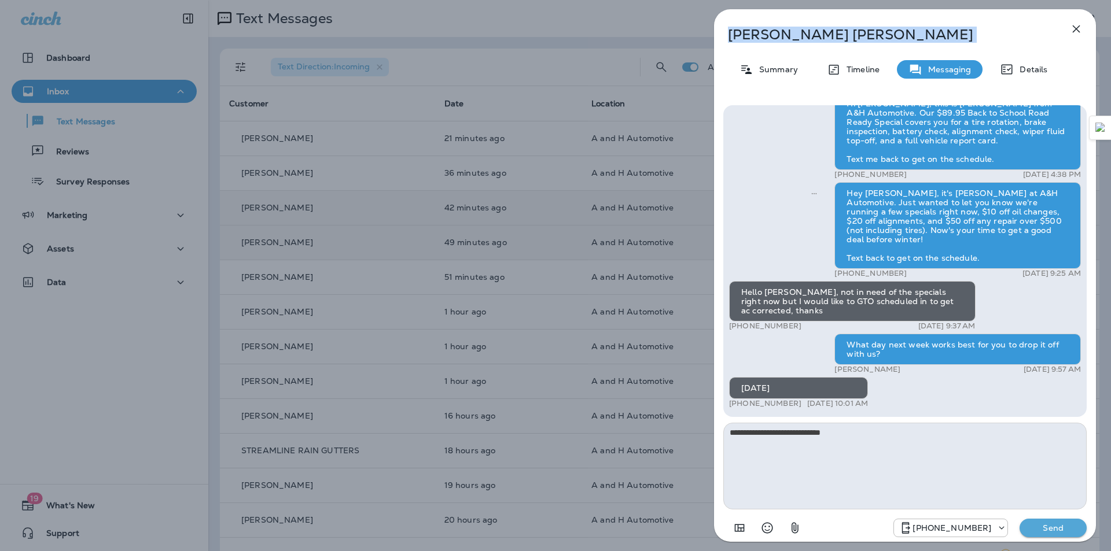
click at [748, 25] on div "Mike Zachery Summary Timeline Messaging Details Hey Mike this is James from A &…" at bounding box center [905, 279] width 382 height 540
copy div "Mike Zachery"
click at [859, 448] on textarea "**********" at bounding box center [904, 466] width 363 height 87
type textarea "**********"
click at [1051, 526] on p "Send" at bounding box center [1052, 528] width 49 height 10
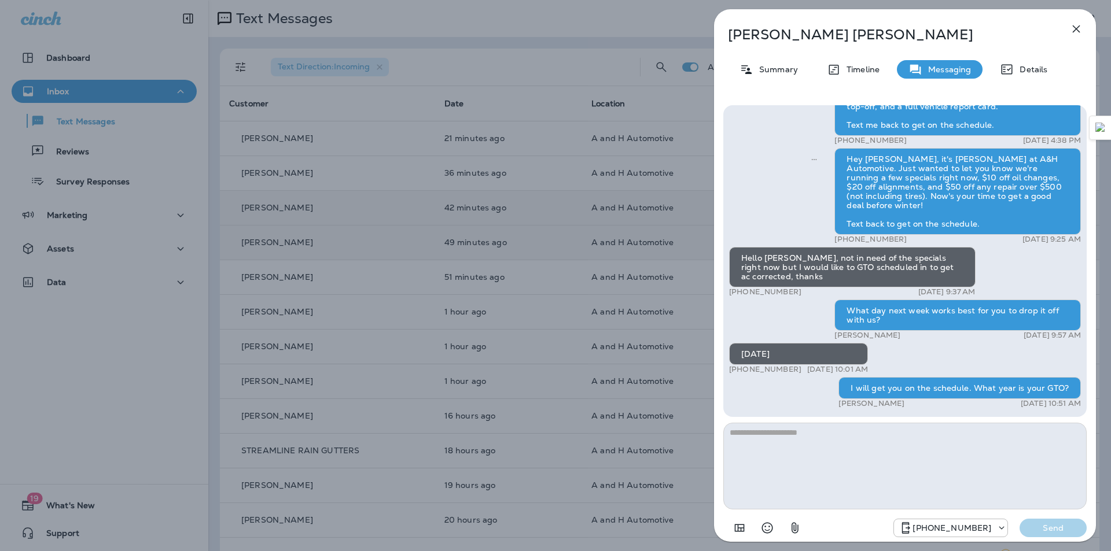
click at [1072, 30] on icon "button" at bounding box center [1076, 29] width 14 height 14
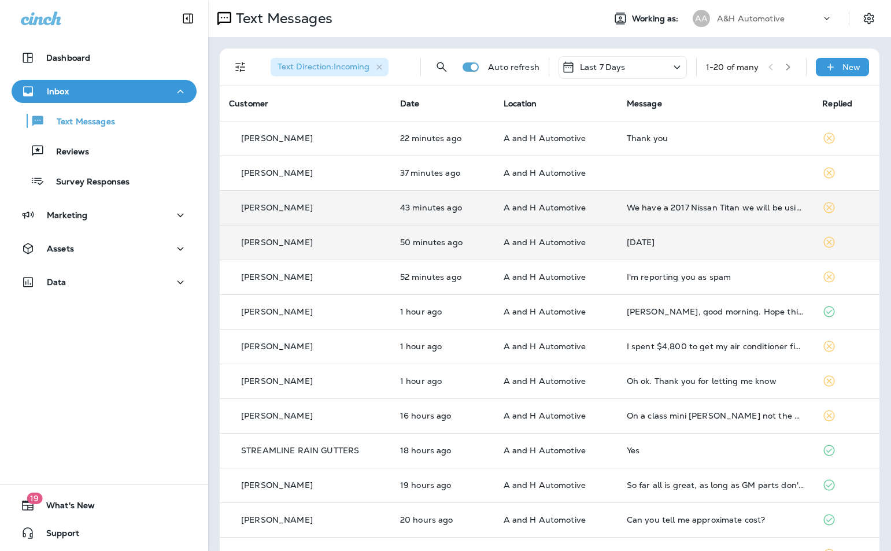
click at [691, 239] on div "Wednesday" at bounding box center [716, 242] width 178 height 9
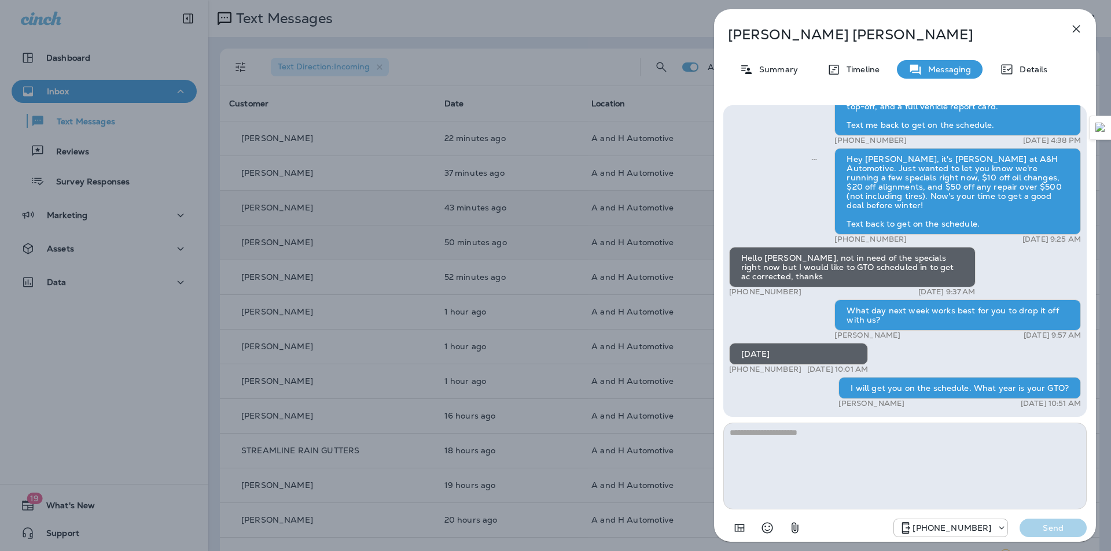
click at [1071, 34] on icon "button" at bounding box center [1076, 29] width 14 height 14
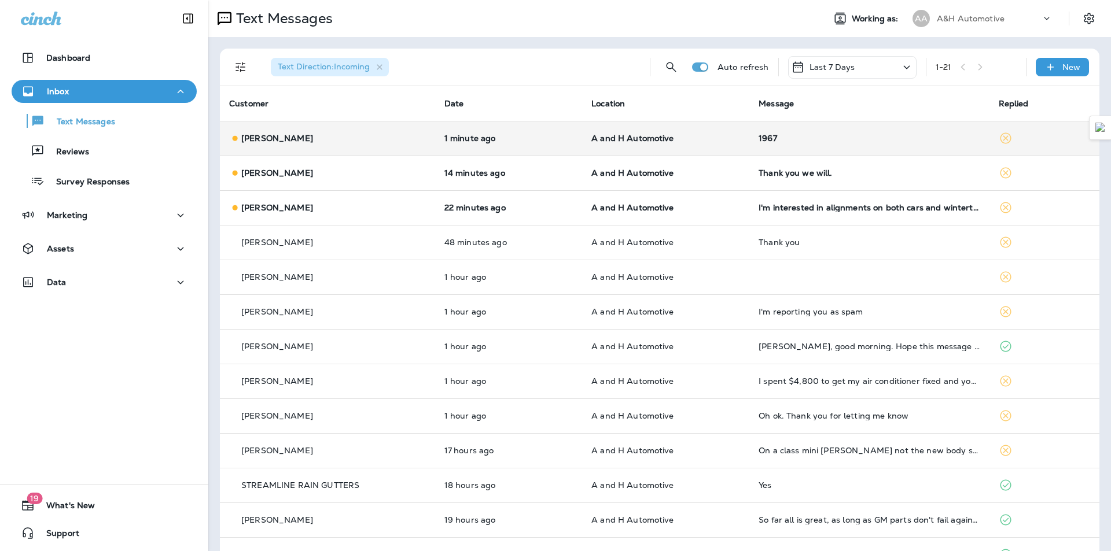
click at [814, 137] on div "1967" at bounding box center [868, 138] width 221 height 9
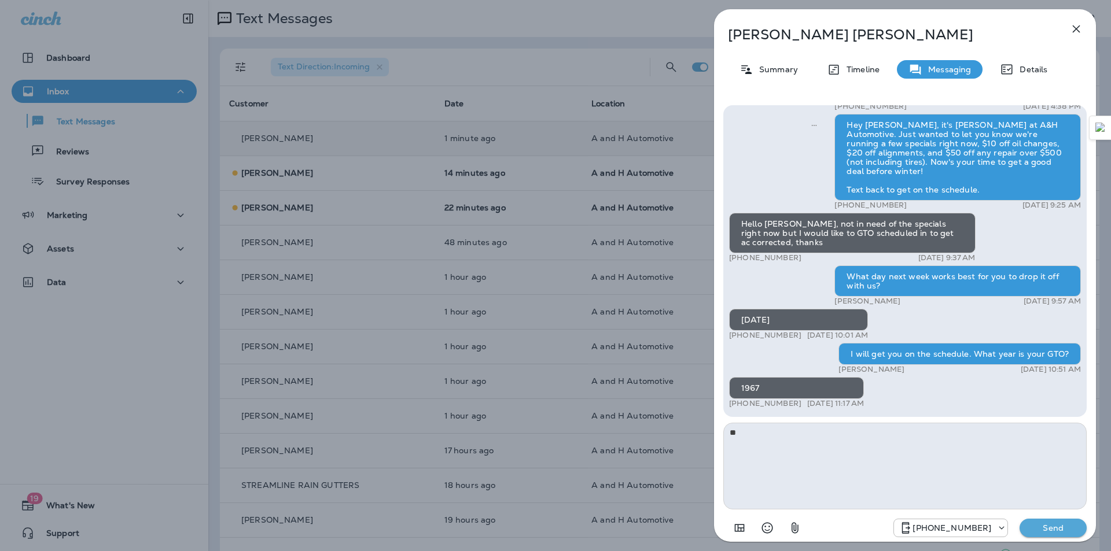
type textarea "*"
type textarea "**********"
click at [1054, 528] on p "Send" at bounding box center [1052, 528] width 49 height 10
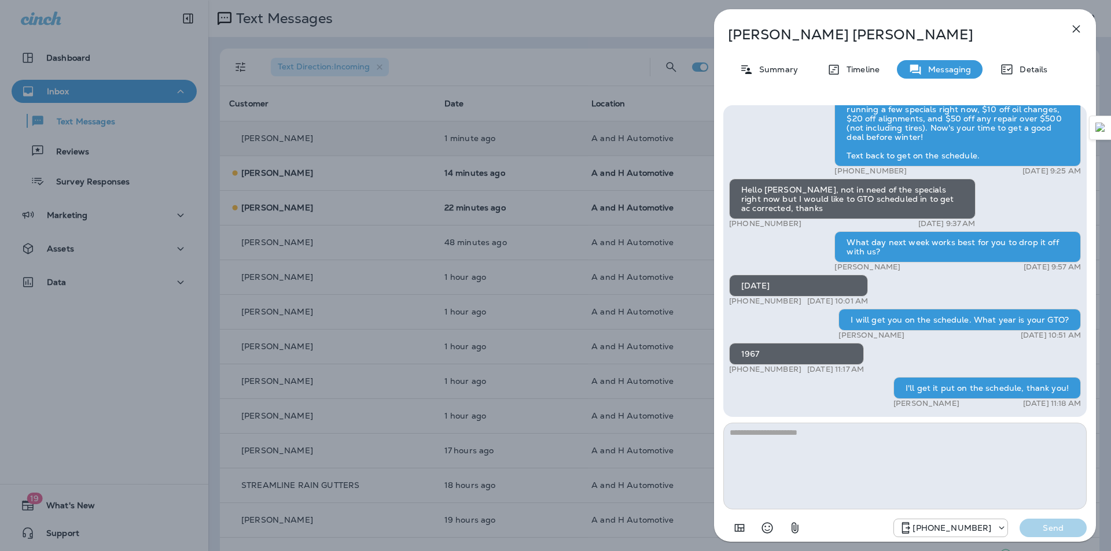
click at [1077, 28] on icon "button" at bounding box center [1076, 29] width 8 height 8
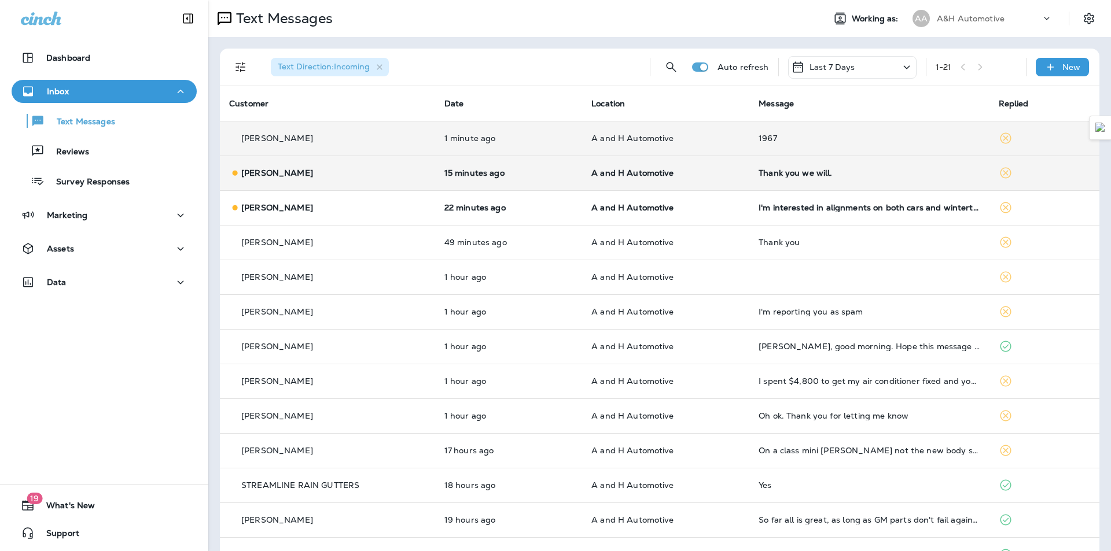
click at [769, 169] on div "Thank you we will." at bounding box center [868, 172] width 221 height 9
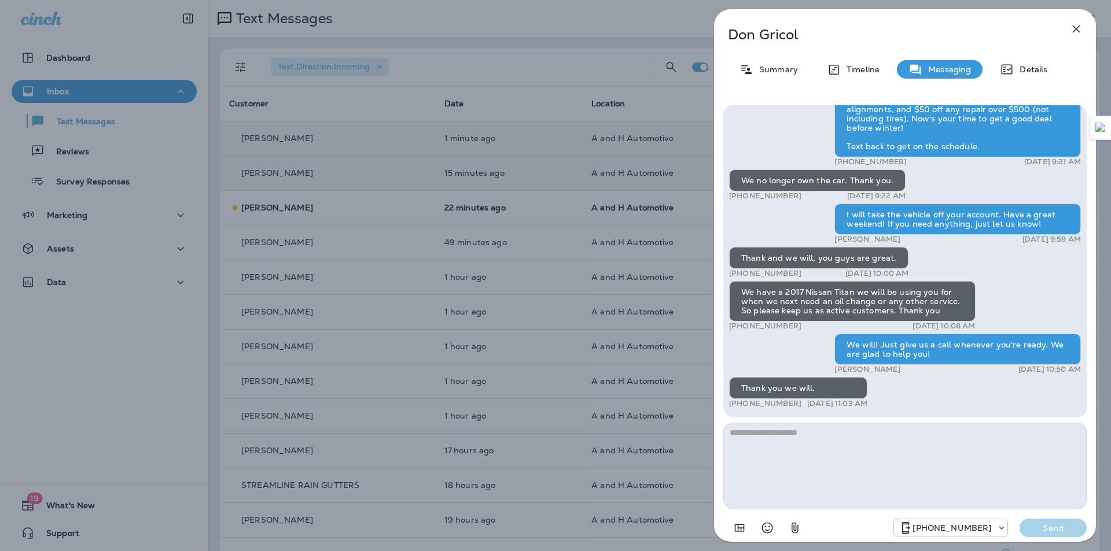
click at [1075, 32] on icon "button" at bounding box center [1076, 29] width 14 height 14
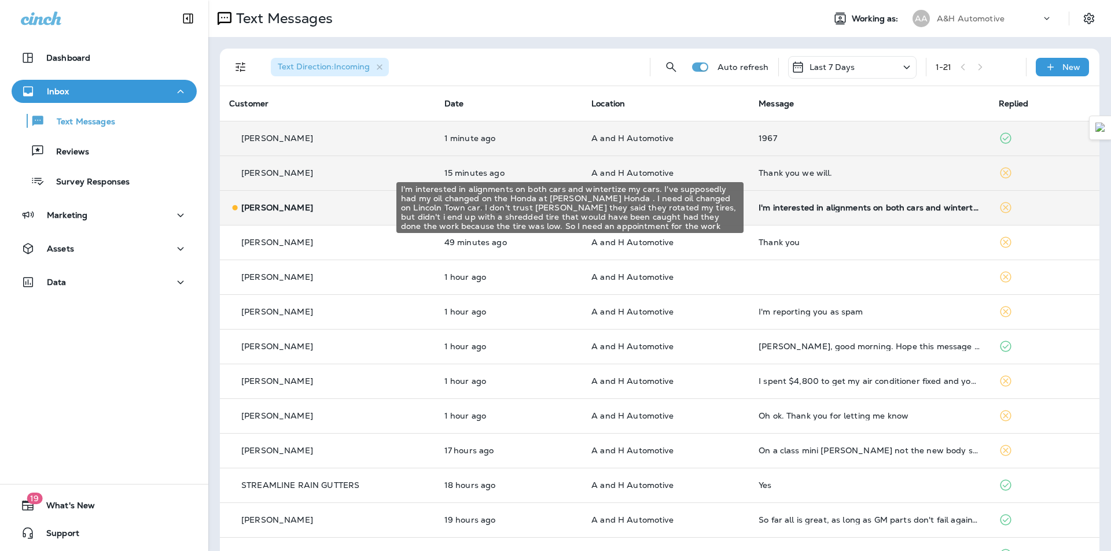
click at [830, 207] on div "I'm interested in alignments on both cars and wintertize my cars. I've supposed…" at bounding box center [868, 207] width 221 height 9
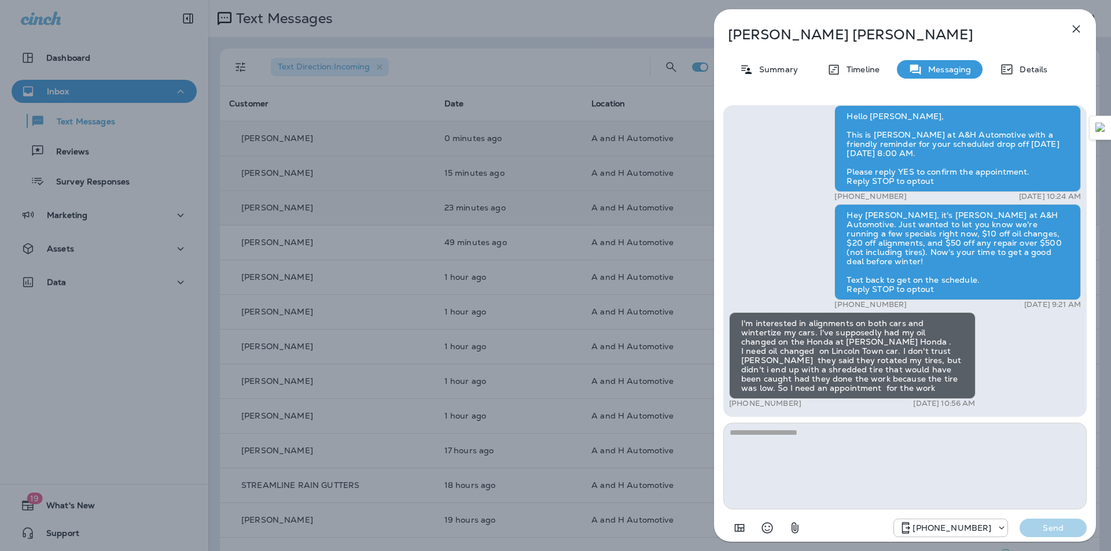
click at [816, 459] on textarea at bounding box center [904, 466] width 363 height 87
click at [899, 437] on textarea "**********" at bounding box center [904, 466] width 363 height 87
click at [897, 437] on textarea "**********" at bounding box center [904, 466] width 363 height 87
drag, startPoint x: 1048, startPoint y: 454, endPoint x: 1066, endPoint y: 530, distance: 78.4
click at [1049, 461] on textarea "**********" at bounding box center [904, 466] width 363 height 87
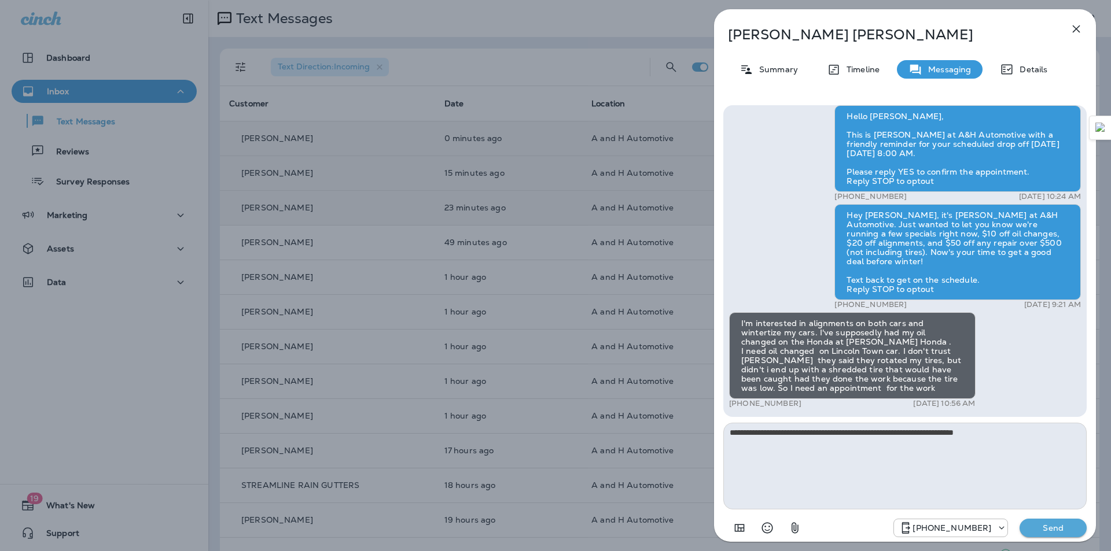
type textarea "**********"
click at [1066, 531] on p "Send" at bounding box center [1052, 528] width 49 height 10
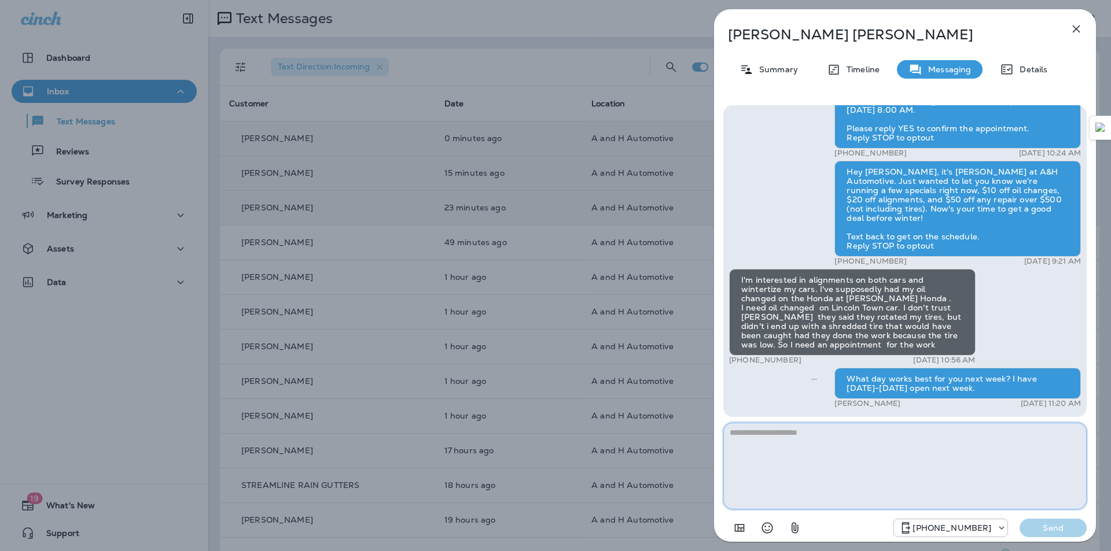
click at [799, 447] on textarea at bounding box center [904, 466] width 363 height 87
type textarea "**********"
click at [1055, 528] on p "Send" at bounding box center [1052, 528] width 49 height 10
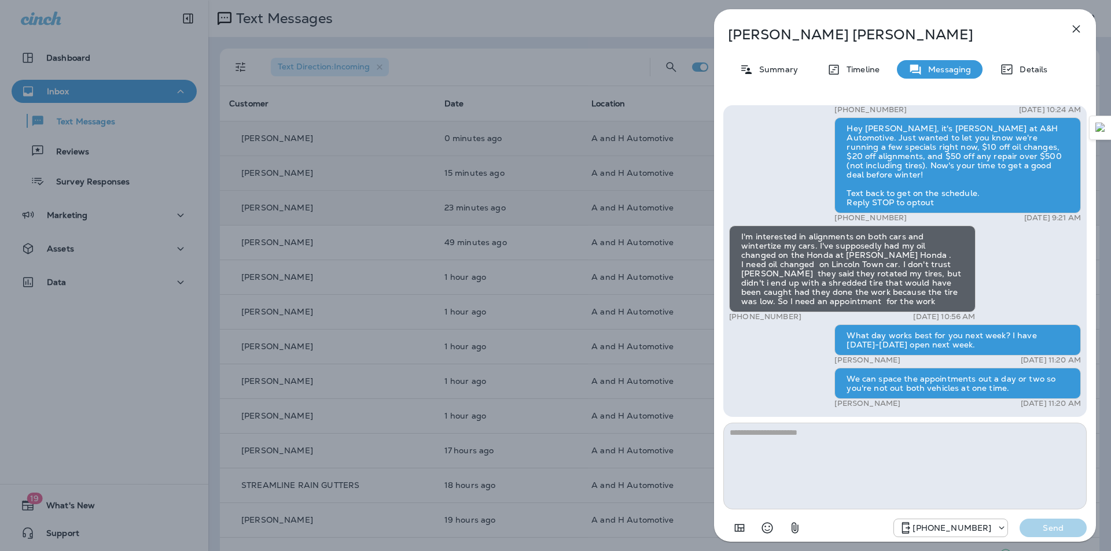
drag, startPoint x: 1075, startPoint y: 31, endPoint x: 661, endPoint y: 88, distance: 418.1
click at [1074, 31] on icon "button" at bounding box center [1076, 29] width 14 height 14
